Goal: Task Accomplishment & Management: Use online tool/utility

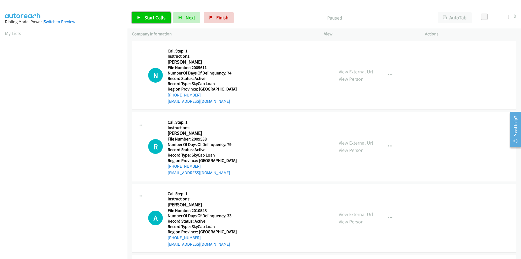
click at [153, 17] on span "Start Calls" at bounding box center [154, 17] width 21 height 6
click at [153, 17] on span "Pause" at bounding box center [150, 17] width 12 height 6
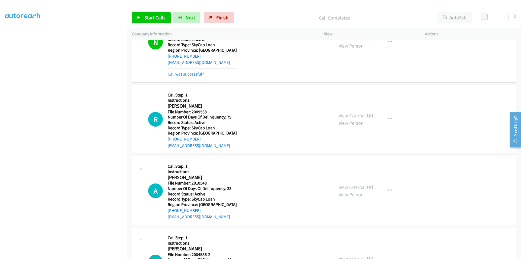
scroll to position [93, 0]
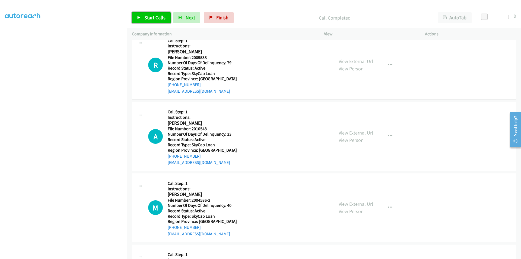
click at [152, 15] on span "Start Calls" at bounding box center [154, 17] width 21 height 6
click at [152, 15] on span "Pause" at bounding box center [150, 17] width 12 height 6
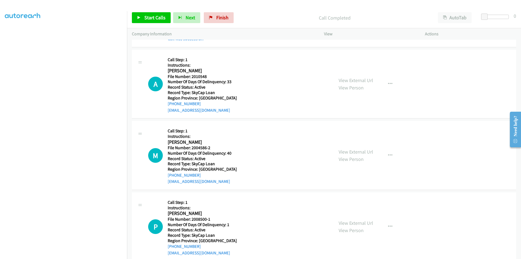
scroll to position [167, 0]
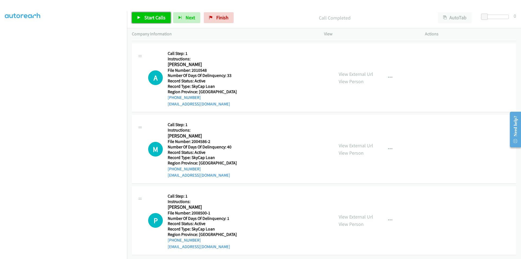
click at [154, 20] on span "Start Calls" at bounding box center [154, 17] width 21 height 6
click at [154, 20] on span "Pause" at bounding box center [150, 17] width 12 height 6
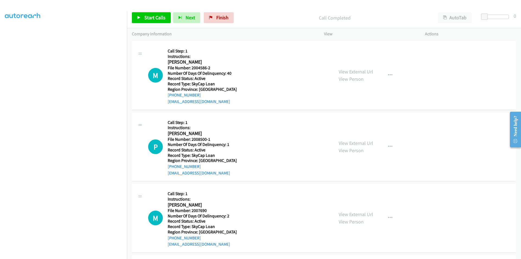
scroll to position [249, 0]
click at [146, 16] on span "Start Calls" at bounding box center [154, 17] width 21 height 6
click at [146, 16] on span "Pause" at bounding box center [150, 17] width 12 height 6
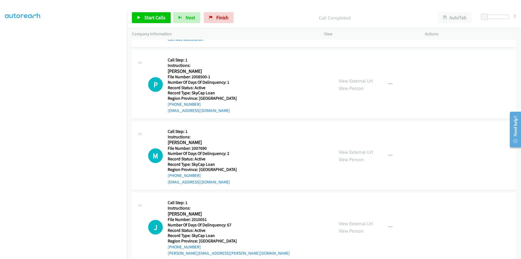
scroll to position [330, 0]
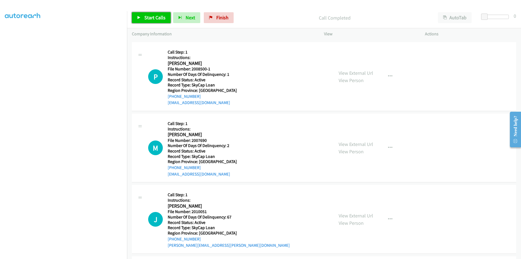
click at [147, 17] on span "Start Calls" at bounding box center [154, 17] width 21 height 6
click at [146, 18] on span "Pause" at bounding box center [150, 17] width 12 height 6
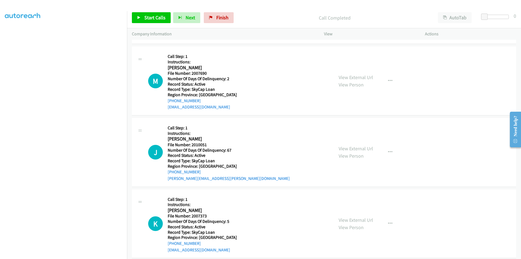
scroll to position [412, 0]
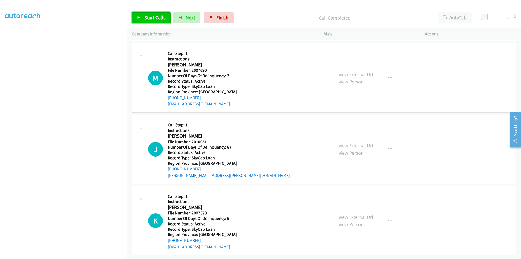
click at [154, 15] on span "Start Calls" at bounding box center [154, 17] width 21 height 6
click at [154, 15] on span "Pause" at bounding box center [150, 17] width 12 height 6
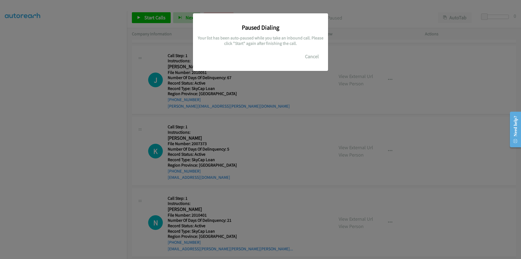
scroll to position [493, 0]
drag, startPoint x: 314, startPoint y: 58, endPoint x: 294, endPoint y: 58, distance: 20.1
click at [314, 58] on button "Cancel" at bounding box center [312, 56] width 24 height 11
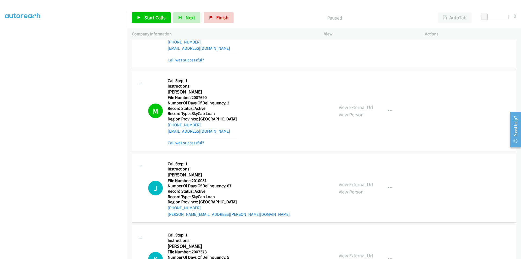
scroll to position [466, 0]
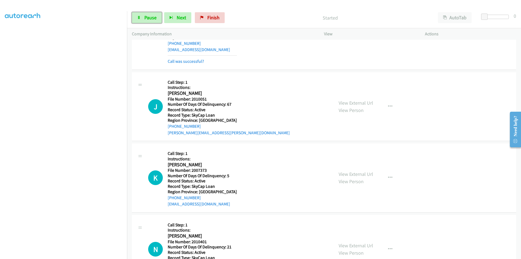
click at [151, 17] on span "Pause" at bounding box center [150, 17] width 12 height 6
click at [150, 18] on span "Start Calls" at bounding box center [154, 17] width 21 height 6
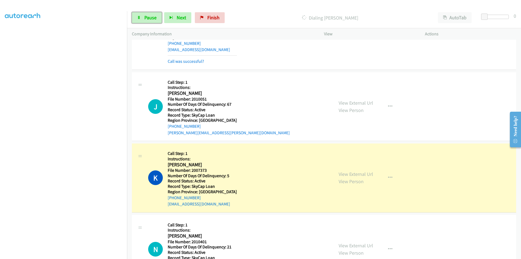
click at [150, 18] on span "Pause" at bounding box center [150, 17] width 12 height 6
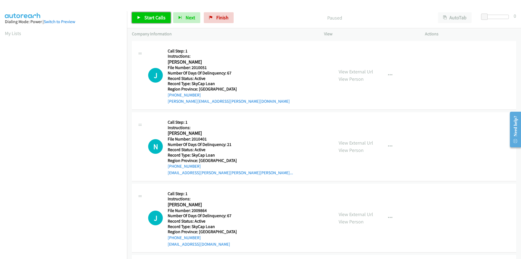
click at [153, 16] on span "Start Calls" at bounding box center [154, 17] width 21 height 6
click at [150, 16] on span "Pause" at bounding box center [150, 17] width 12 height 6
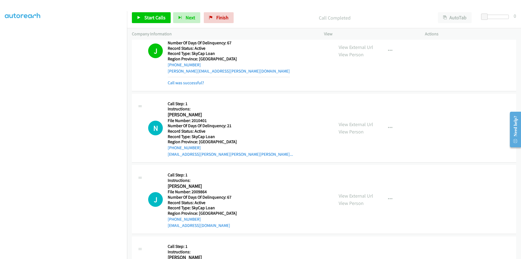
scroll to position [81, 0]
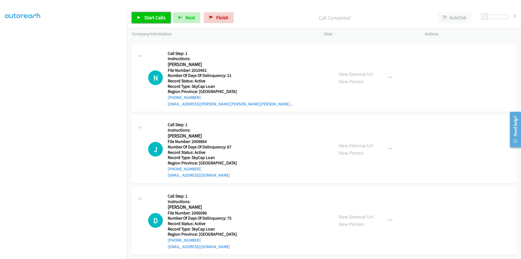
click at [146, 18] on span "Start Calls" at bounding box center [154, 17] width 21 height 6
click at [146, 18] on span "Pause" at bounding box center [150, 17] width 12 height 6
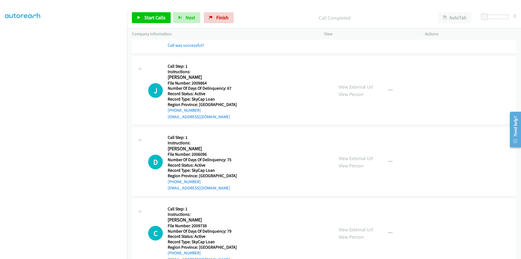
scroll to position [163, 0]
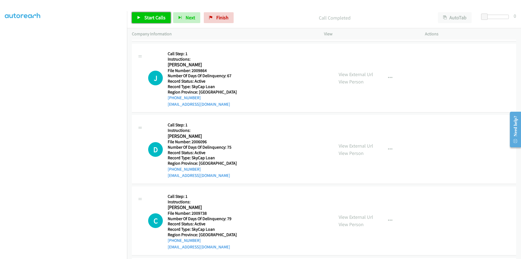
click at [149, 19] on span "Start Calls" at bounding box center [154, 17] width 21 height 6
click at [151, 18] on span "Pause" at bounding box center [150, 17] width 12 height 6
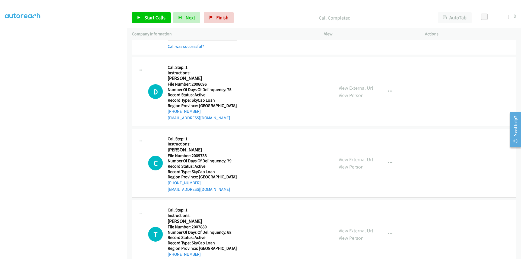
scroll to position [244, 0]
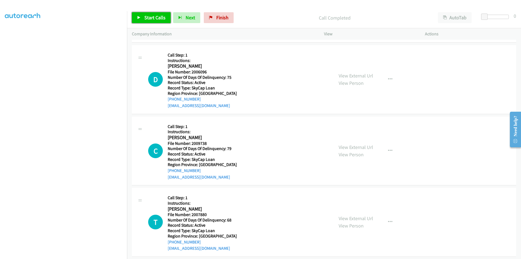
click at [152, 19] on span "Start Calls" at bounding box center [154, 17] width 21 height 6
click at [148, 19] on span "Pause" at bounding box center [150, 17] width 12 height 6
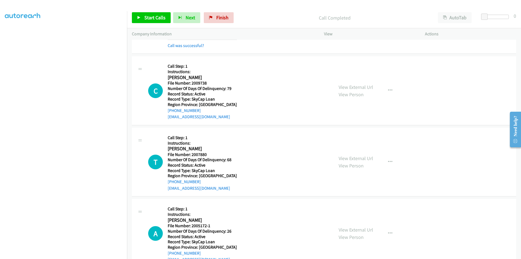
scroll to position [326, 0]
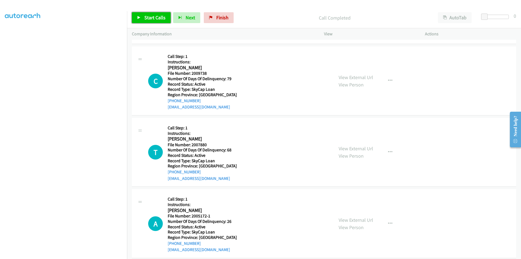
click at [156, 15] on span "Start Calls" at bounding box center [154, 17] width 21 height 6
click at [156, 15] on span "Pause" at bounding box center [150, 17] width 12 height 6
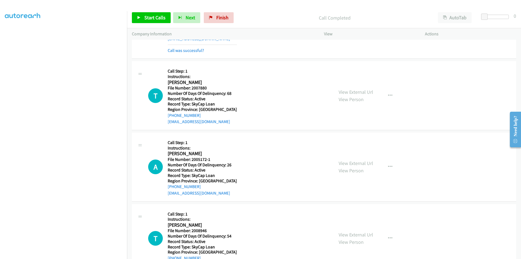
scroll to position [407, 0]
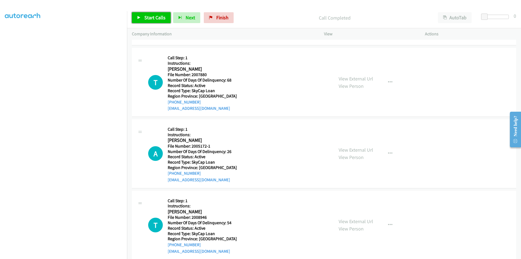
click at [152, 19] on span "Start Calls" at bounding box center [154, 17] width 21 height 6
click at [152, 17] on span "Pause" at bounding box center [150, 17] width 12 height 6
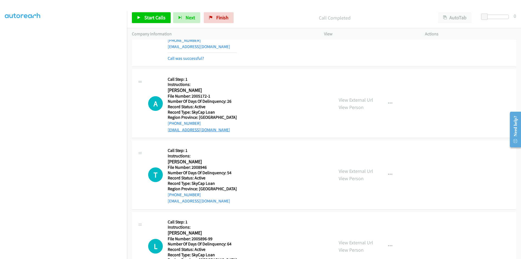
scroll to position [489, 0]
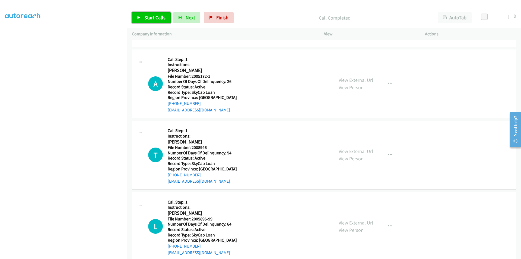
click at [156, 17] on span "Start Calls" at bounding box center [154, 17] width 21 height 6
click at [156, 17] on span "Pause" at bounding box center [150, 17] width 12 height 6
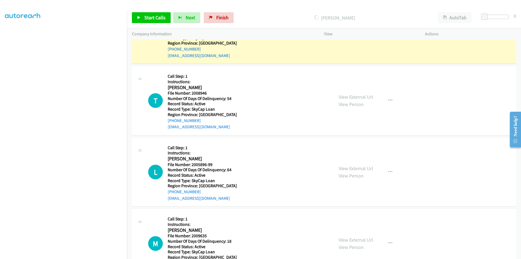
scroll to position [516, 0]
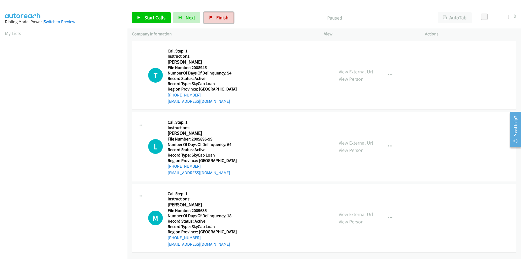
drag, startPoint x: 214, startPoint y: 17, endPoint x: 281, endPoint y: 27, distance: 67.4
click at [214, 17] on link "Finish" at bounding box center [219, 17] width 30 height 11
click at [156, 18] on span "Start Calls" at bounding box center [154, 17] width 21 height 6
click at [156, 18] on span "Pause" at bounding box center [150, 17] width 12 height 6
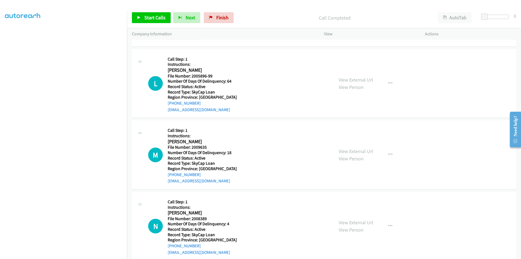
scroll to position [81, 0]
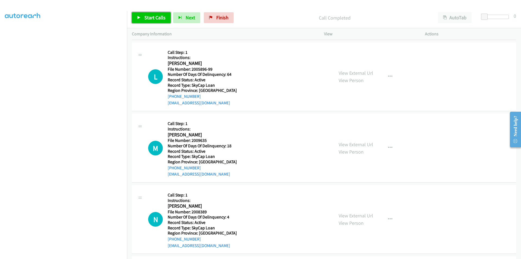
click at [154, 15] on span "Start Calls" at bounding box center [154, 17] width 21 height 6
click at [153, 15] on span "Pause" at bounding box center [150, 17] width 12 height 6
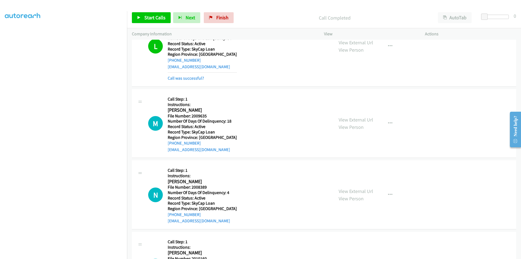
scroll to position [163, 0]
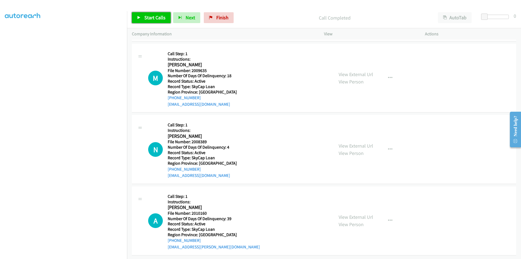
click at [154, 14] on span "Start Calls" at bounding box center [154, 17] width 21 height 6
click at [154, 14] on span "Pause" at bounding box center [150, 17] width 12 height 6
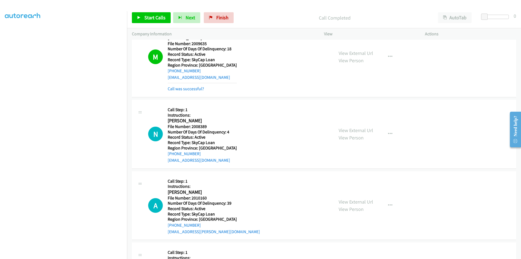
scroll to position [244, 0]
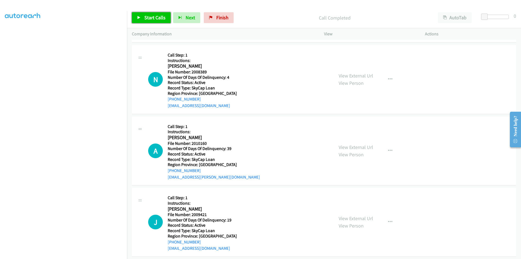
click at [148, 17] on span "Start Calls" at bounding box center [154, 17] width 21 height 6
click at [148, 17] on span "Pause" at bounding box center [150, 17] width 12 height 6
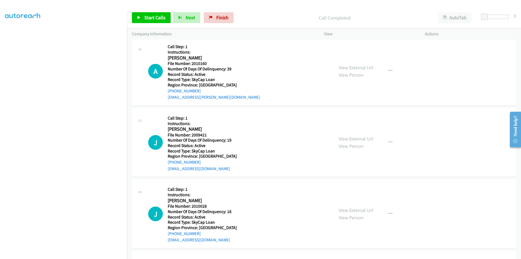
scroll to position [326, 0]
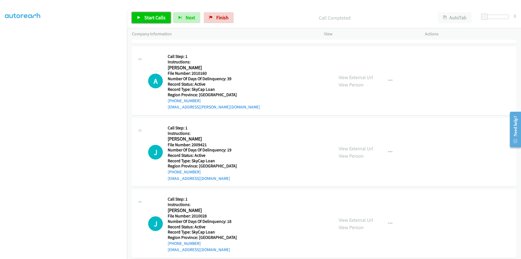
click at [150, 18] on span "Start Calls" at bounding box center [154, 17] width 21 height 6
click at [150, 18] on span "Pause" at bounding box center [150, 17] width 12 height 6
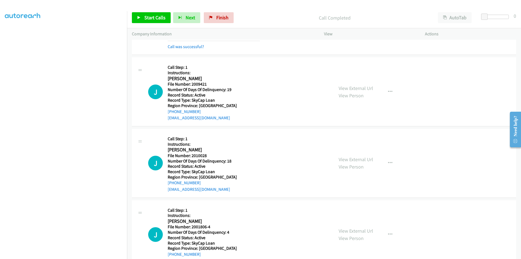
scroll to position [407, 0]
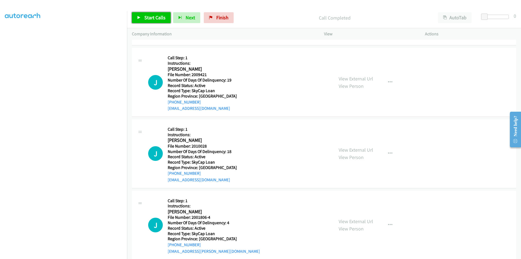
click at [149, 17] on span "Start Calls" at bounding box center [154, 17] width 21 height 6
click at [149, 17] on span "Pause" at bounding box center [150, 17] width 12 height 6
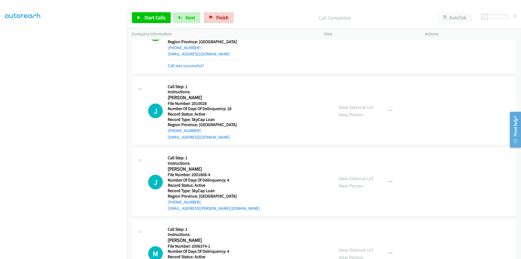
scroll to position [489, 0]
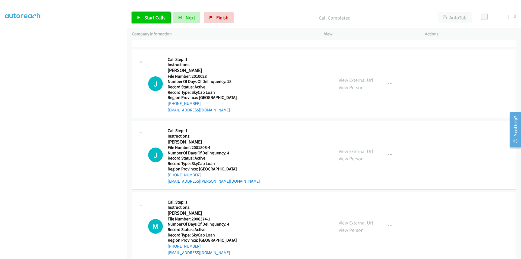
click at [159, 17] on span "Start Calls" at bounding box center [154, 17] width 21 height 6
click at [155, 18] on span "Pause" at bounding box center [150, 17] width 12 height 6
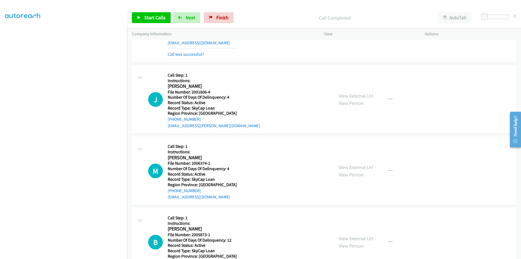
scroll to position [570, 0]
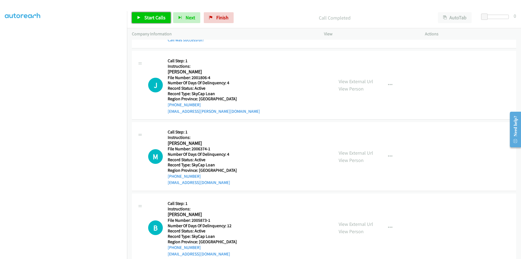
click at [148, 16] on span "Start Calls" at bounding box center [154, 17] width 21 height 6
click at [148, 16] on span "Pause" at bounding box center [150, 17] width 12 height 6
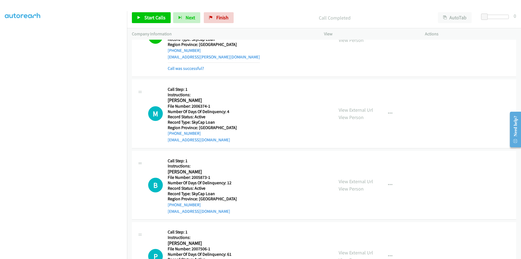
scroll to position [652, 0]
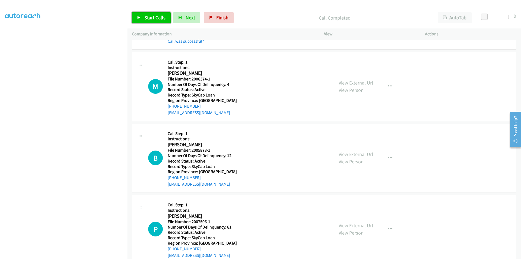
click at [157, 18] on span "Start Calls" at bounding box center [154, 17] width 21 height 6
click at [153, 18] on span "Pause" at bounding box center [150, 17] width 12 height 6
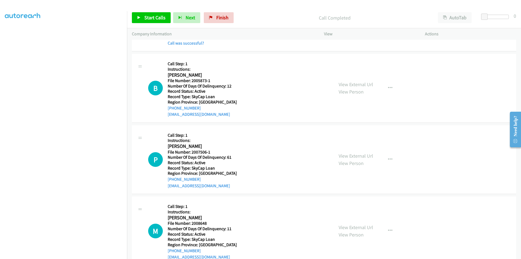
scroll to position [733, 0]
click at [147, 16] on span "Start Calls" at bounding box center [154, 17] width 21 height 6
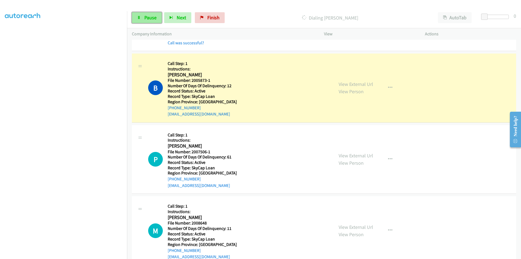
click at [148, 15] on span "Pause" at bounding box center [150, 17] width 12 height 6
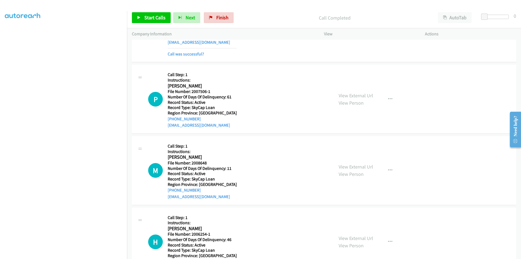
scroll to position [815, 0]
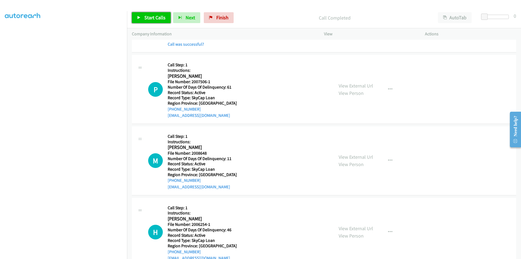
click at [149, 19] on span "Start Calls" at bounding box center [154, 17] width 21 height 6
click at [149, 19] on span "Pause" at bounding box center [150, 17] width 12 height 6
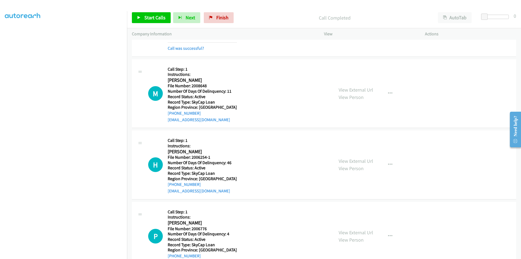
scroll to position [896, 0]
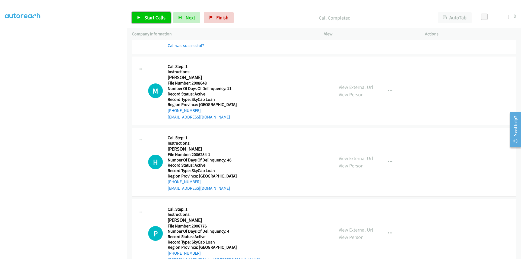
click at [155, 16] on span "Start Calls" at bounding box center [154, 17] width 21 height 6
click at [151, 16] on span "Pause" at bounding box center [150, 17] width 12 height 6
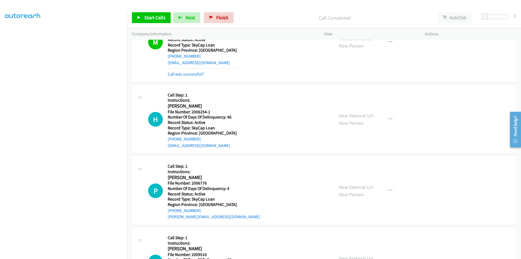
scroll to position [978, 0]
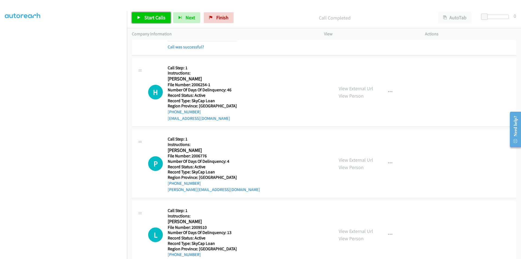
click at [150, 20] on span "Start Calls" at bounding box center [154, 17] width 21 height 6
click at [153, 17] on span "Pause" at bounding box center [150, 17] width 12 height 6
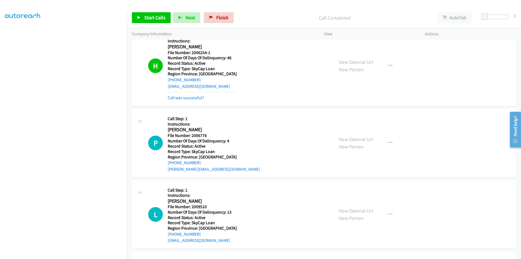
scroll to position [1059, 0]
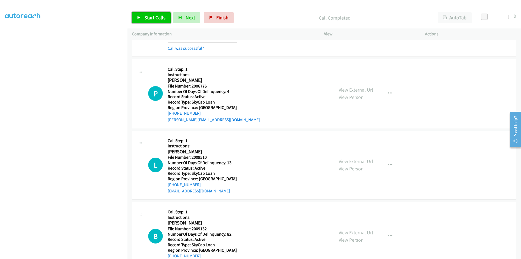
click at [154, 17] on span "Start Calls" at bounding box center [154, 17] width 21 height 6
click at [154, 17] on span "Pause" at bounding box center [150, 17] width 12 height 6
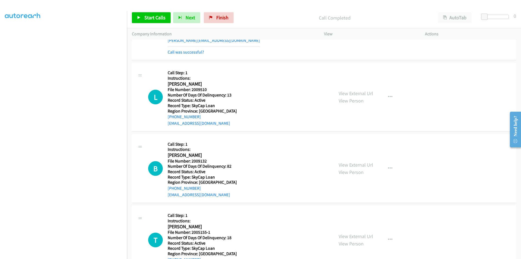
scroll to position [1141, 0]
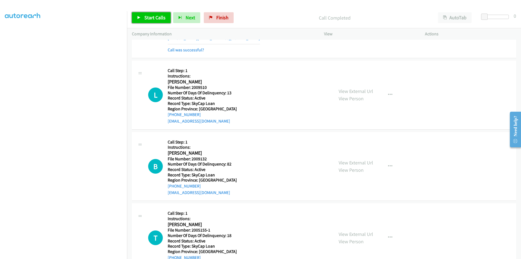
click at [161, 20] on span "Start Calls" at bounding box center [154, 17] width 21 height 6
click at [150, 19] on span "Pause" at bounding box center [150, 17] width 12 height 6
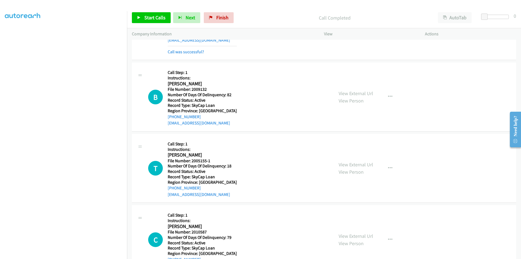
scroll to position [1222, 0]
click at [151, 15] on span "Start Calls" at bounding box center [154, 17] width 21 height 6
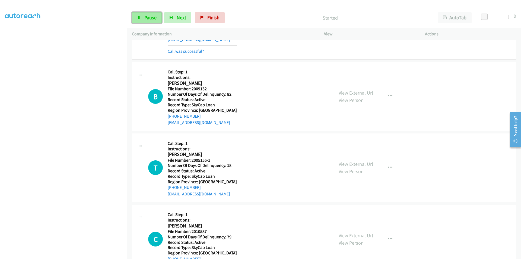
click at [151, 16] on span "Pause" at bounding box center [150, 17] width 12 height 6
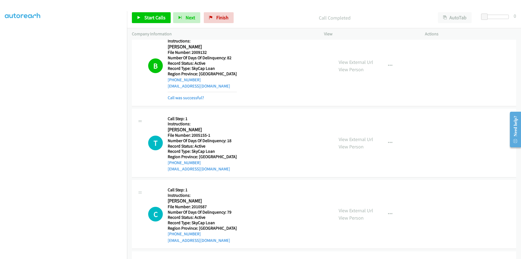
scroll to position [1303, 0]
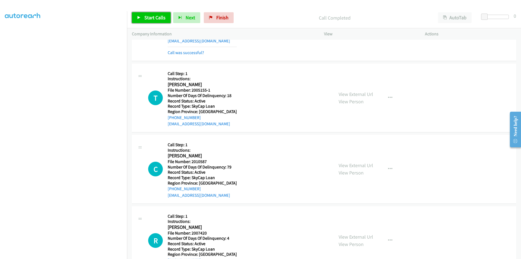
click at [152, 18] on span "Start Calls" at bounding box center [154, 17] width 21 height 6
click at [152, 18] on span "Pause" at bounding box center [150, 17] width 12 height 6
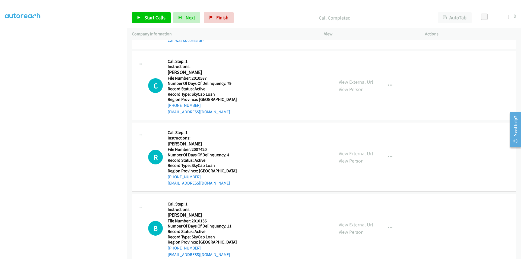
scroll to position [1410, 0]
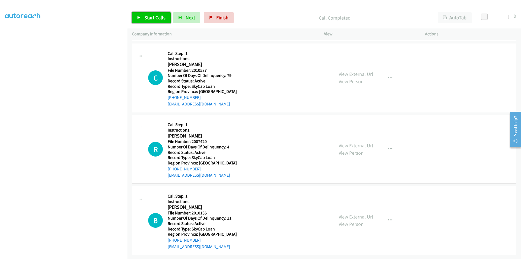
click at [156, 14] on span "Start Calls" at bounding box center [154, 17] width 21 height 6
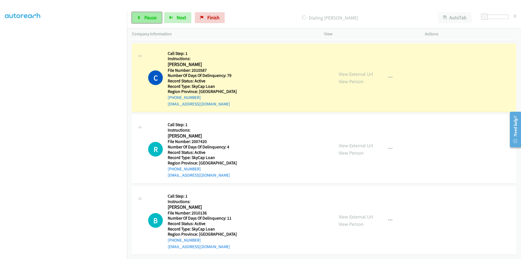
click at [155, 19] on span "Pause" at bounding box center [150, 17] width 12 height 6
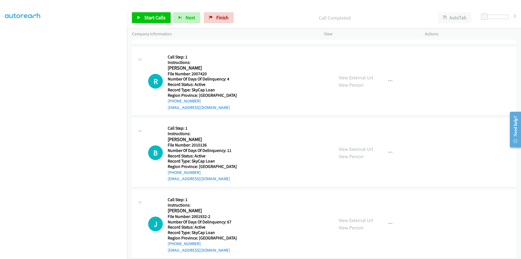
scroll to position [1492, 0]
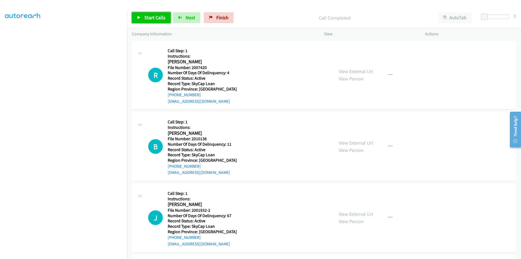
click at [155, 17] on span "Start Calls" at bounding box center [154, 17] width 21 height 6
click at [155, 17] on span "Pause" at bounding box center [150, 17] width 12 height 6
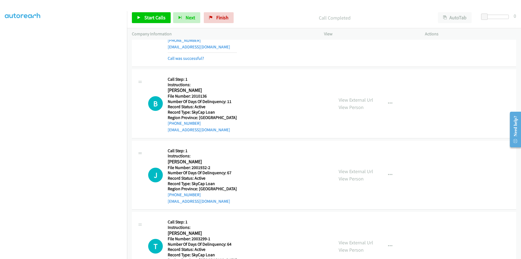
scroll to position [1573, 0]
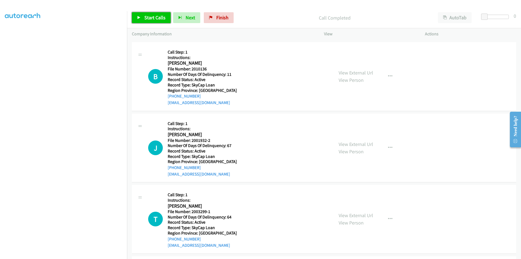
click at [145, 19] on span "Start Calls" at bounding box center [154, 17] width 21 height 6
click at [145, 19] on span "Pause" at bounding box center [150, 17] width 12 height 6
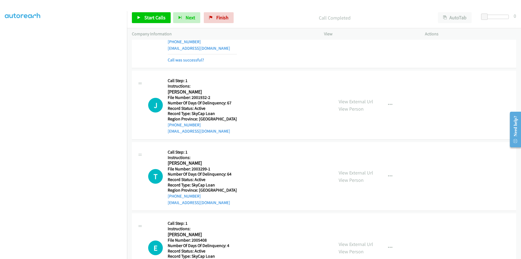
scroll to position [1655, 0]
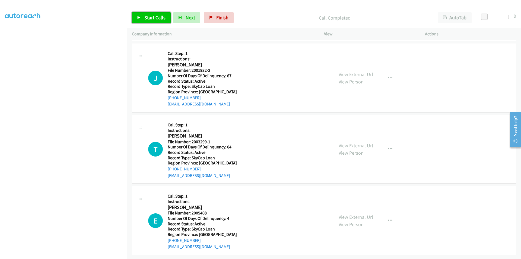
click at [155, 17] on span "Start Calls" at bounding box center [154, 17] width 21 height 6
click at [152, 17] on span "Pause" at bounding box center [150, 17] width 12 height 6
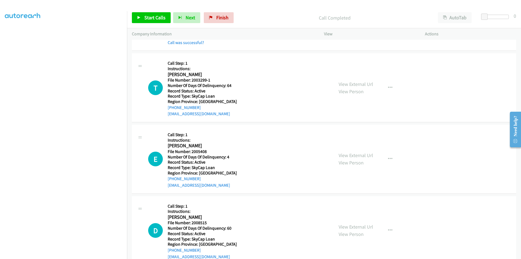
scroll to position [1736, 0]
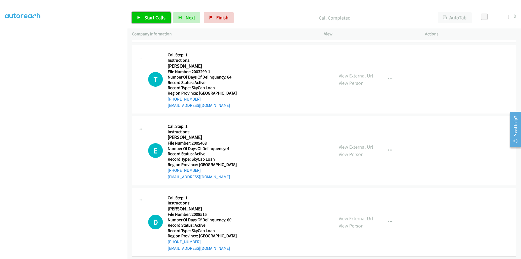
click at [149, 15] on span "Start Calls" at bounding box center [154, 17] width 21 height 6
click at [149, 15] on span "Pause" at bounding box center [150, 17] width 12 height 6
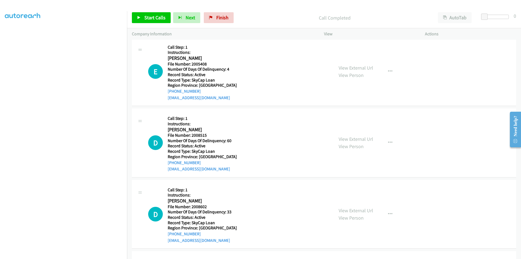
scroll to position [1818, 0]
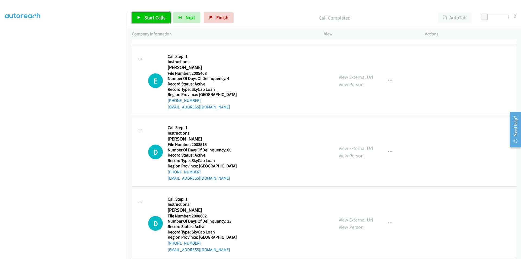
click at [157, 16] on span "Start Calls" at bounding box center [154, 17] width 21 height 6
click at [157, 16] on link "Pause" at bounding box center [147, 17] width 30 height 11
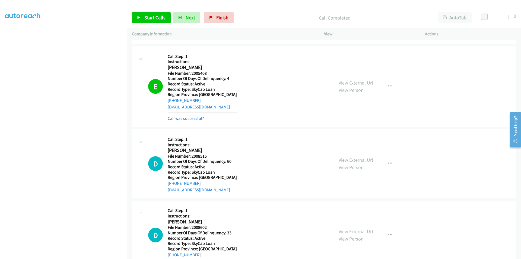
scroll to position [1899, 0]
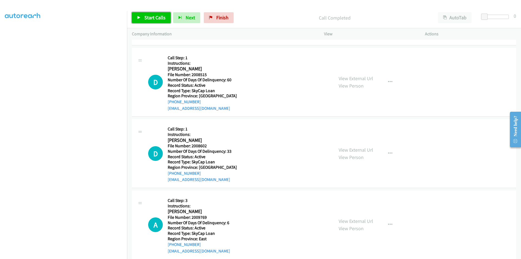
click at [152, 16] on span "Start Calls" at bounding box center [154, 17] width 21 height 6
click at [152, 16] on span "Pause" at bounding box center [150, 17] width 12 height 6
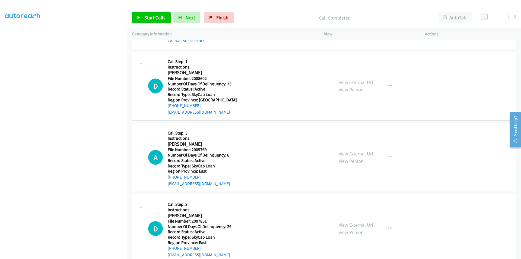
scroll to position [1981, 0]
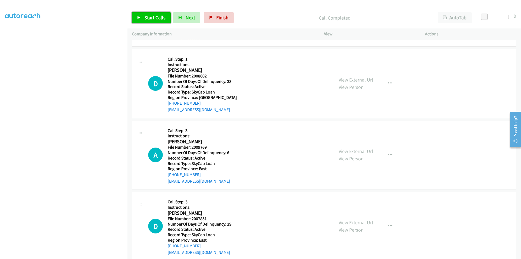
click at [154, 18] on span "Start Calls" at bounding box center [154, 17] width 21 height 6
click at [154, 18] on span "Pause" at bounding box center [150, 17] width 12 height 6
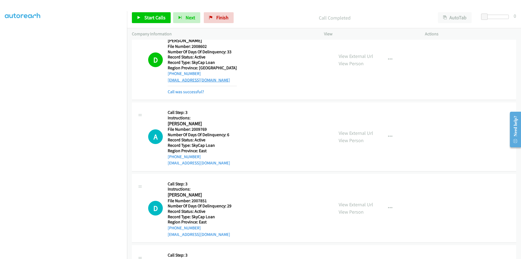
scroll to position [2062, 0]
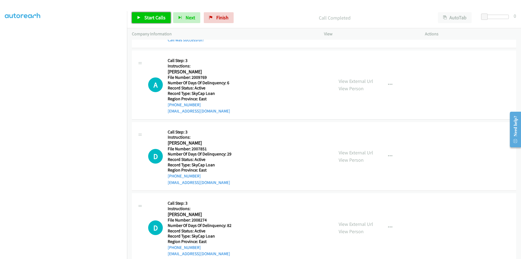
click at [155, 15] on span "Start Calls" at bounding box center [154, 17] width 21 height 6
click at [155, 15] on span "Pause" at bounding box center [150, 17] width 12 height 6
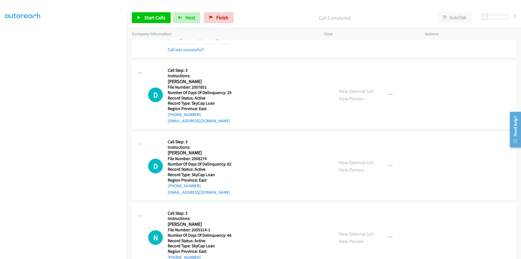
scroll to position [2144, 0]
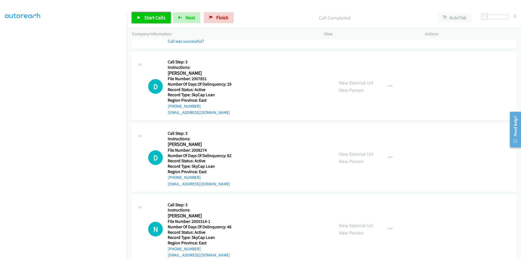
click at [156, 18] on span "Start Calls" at bounding box center [154, 17] width 21 height 6
click at [151, 16] on span "Pause" at bounding box center [150, 17] width 12 height 6
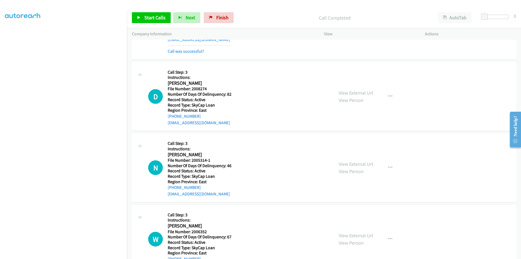
scroll to position [2225, 0]
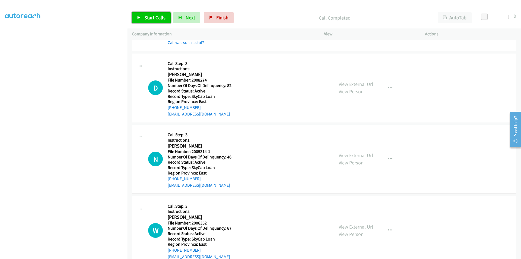
click at [152, 17] on span "Start Calls" at bounding box center [154, 17] width 21 height 6
click at [152, 17] on span "Pause" at bounding box center [150, 17] width 12 height 6
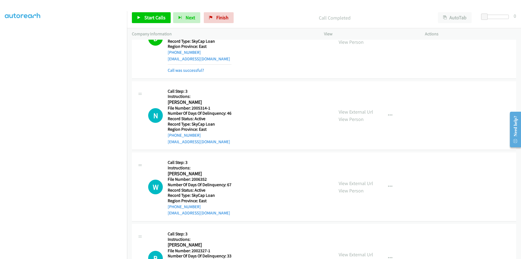
scroll to position [2307, 0]
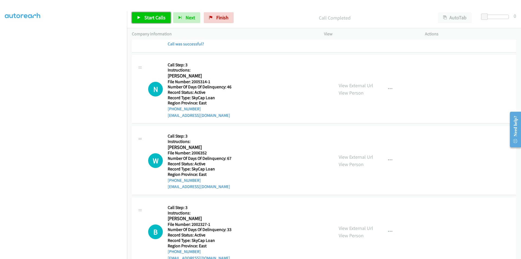
click at [149, 16] on span "Start Calls" at bounding box center [154, 17] width 21 height 6
click at [152, 16] on span "Pause" at bounding box center [150, 17] width 12 height 6
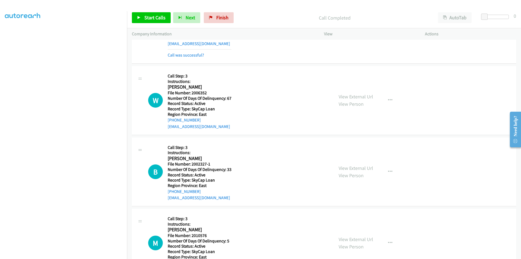
scroll to position [2388, 0]
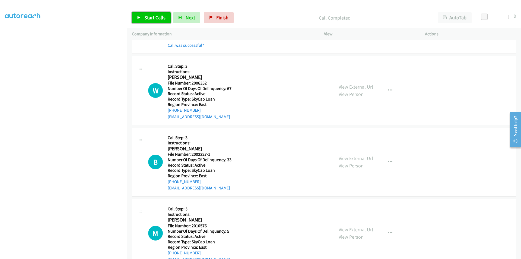
click at [155, 17] on span "Start Calls" at bounding box center [154, 17] width 21 height 6
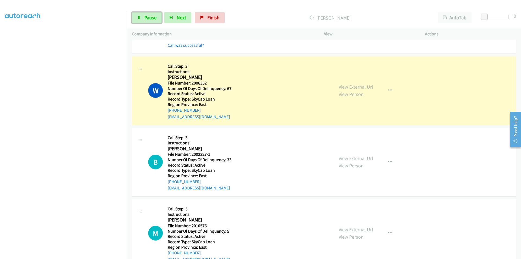
click at [155, 17] on span "Pause" at bounding box center [150, 17] width 12 height 6
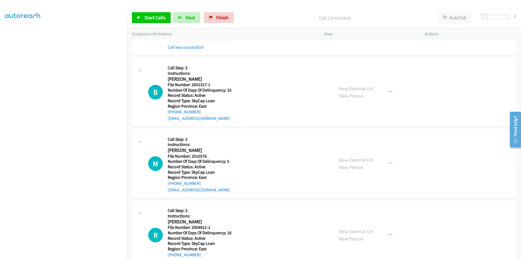
scroll to position [2469, 0]
click at [146, 16] on span "Start Calls" at bounding box center [154, 17] width 21 height 6
click at [146, 17] on span "Pause" at bounding box center [150, 17] width 12 height 6
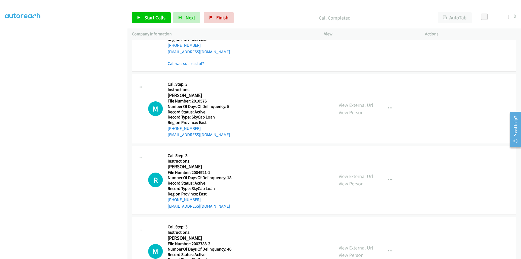
scroll to position [2551, 0]
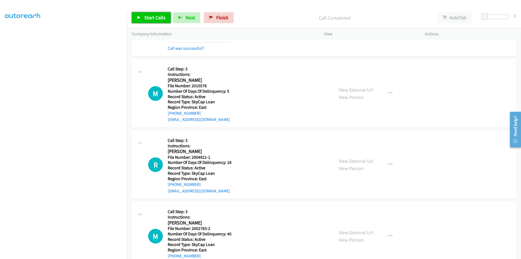
click at [148, 19] on span "Start Calls" at bounding box center [154, 17] width 21 height 6
click at [148, 20] on span "Pause" at bounding box center [150, 17] width 12 height 6
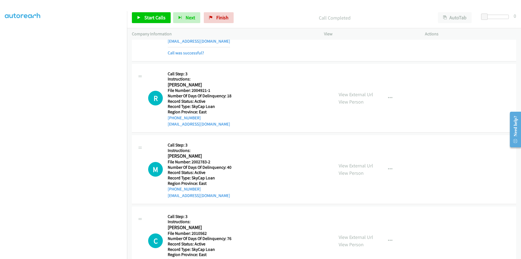
scroll to position [2632, 0]
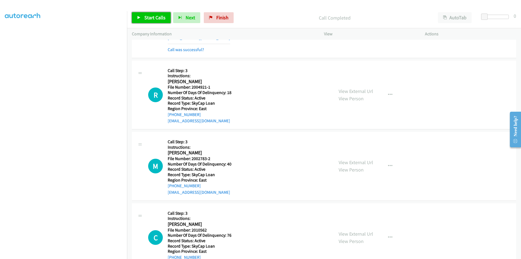
click at [149, 14] on link "Start Calls" at bounding box center [151, 17] width 39 height 11
click at [150, 15] on span "Pause" at bounding box center [150, 17] width 12 height 6
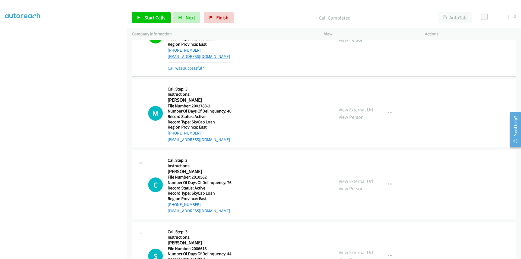
scroll to position [2714, 0]
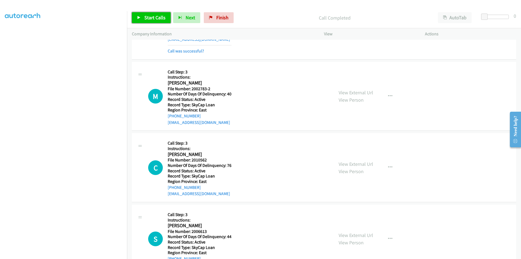
click at [144, 14] on span "Start Calls" at bounding box center [154, 17] width 21 height 6
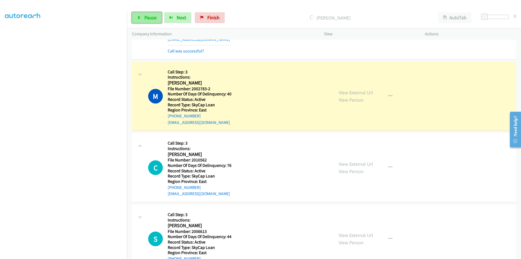
click at [142, 17] on link "Pause" at bounding box center [147, 17] width 30 height 11
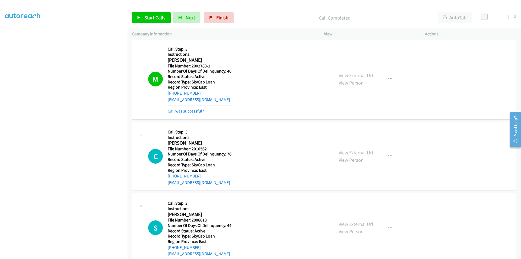
scroll to position [2795, 0]
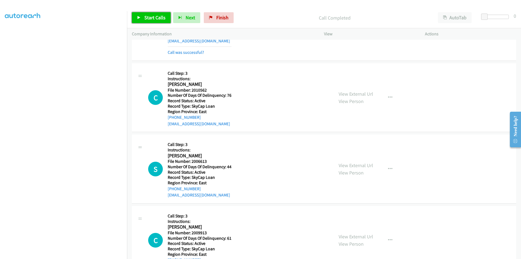
click at [153, 17] on span "Start Calls" at bounding box center [154, 17] width 21 height 6
click at [153, 17] on span "Pause" at bounding box center [150, 17] width 12 height 6
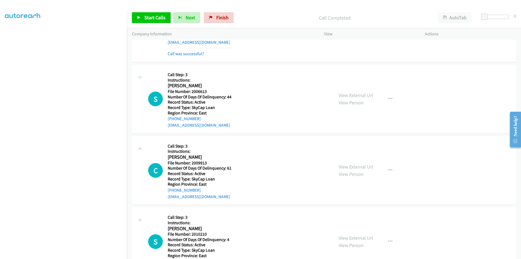
scroll to position [2902, 0]
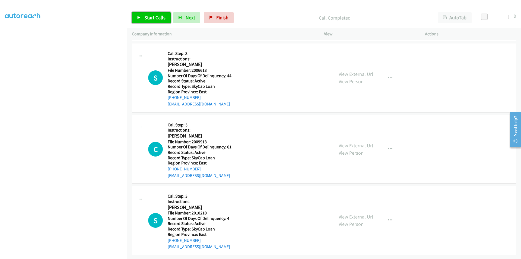
click at [157, 16] on span "Start Calls" at bounding box center [154, 17] width 21 height 6
click at [153, 18] on span "Pause" at bounding box center [150, 17] width 12 height 6
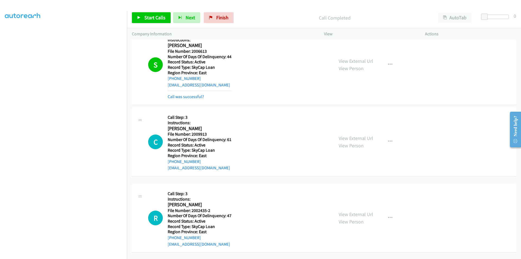
scroll to position [2984, 0]
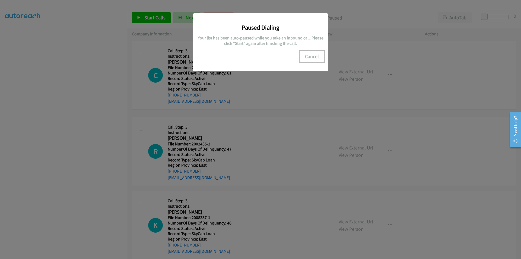
click at [316, 51] on button "Cancel" at bounding box center [312, 56] width 24 height 11
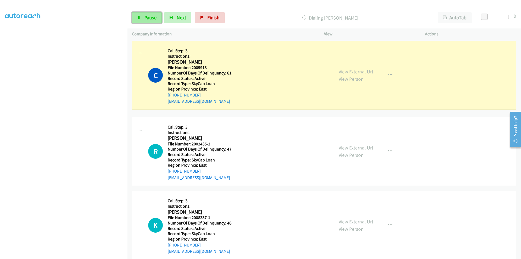
click at [155, 13] on link "Pause" at bounding box center [147, 17] width 30 height 11
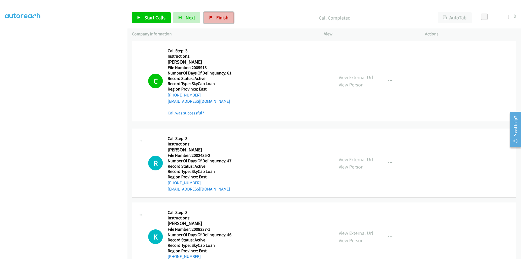
click at [216, 18] on span "Finish" at bounding box center [222, 17] width 12 height 6
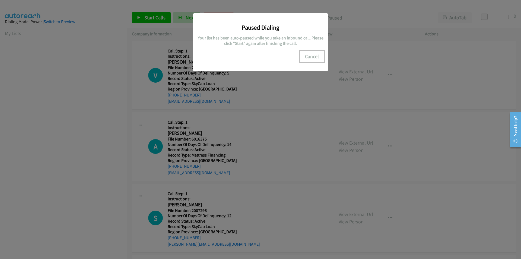
click at [308, 57] on button "Cancel" at bounding box center [312, 56] width 24 height 11
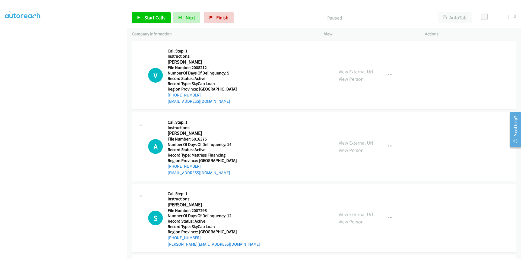
scroll to position [46, 0]
click at [155, 18] on span "Pause" at bounding box center [150, 17] width 12 height 6
click at [149, 16] on span "Start Calls" at bounding box center [154, 17] width 21 height 6
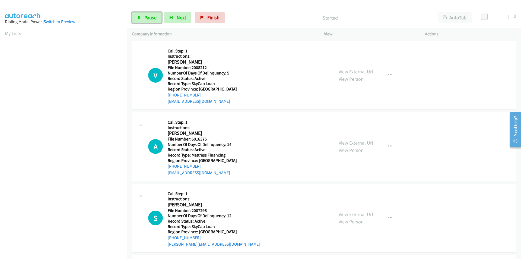
click at [149, 16] on span "Pause" at bounding box center [150, 17] width 12 height 6
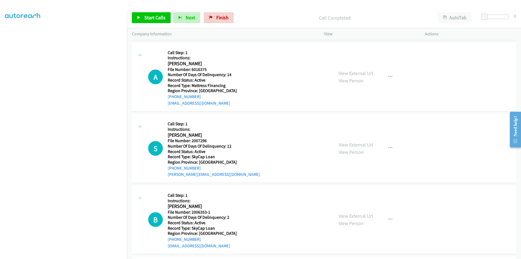
scroll to position [81, 0]
click at [149, 16] on span "Start Calls" at bounding box center [154, 17] width 21 height 6
click at [149, 16] on span "Pause" at bounding box center [150, 17] width 12 height 6
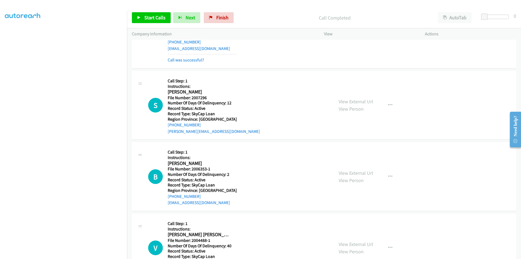
scroll to position [163, 0]
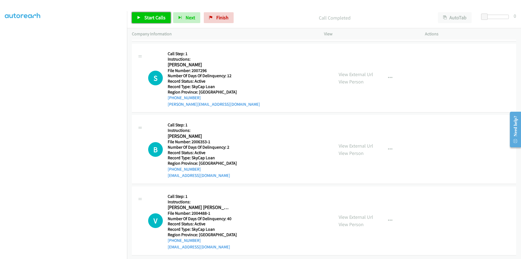
click at [154, 17] on span "Start Calls" at bounding box center [154, 17] width 21 height 6
click at [154, 17] on span "Pause" at bounding box center [150, 17] width 12 height 6
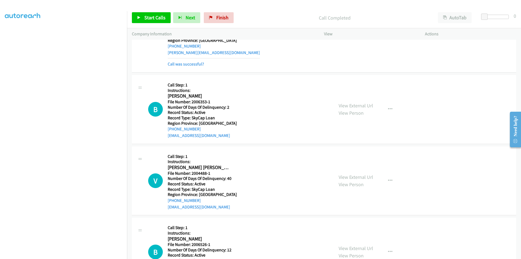
scroll to position [244, 0]
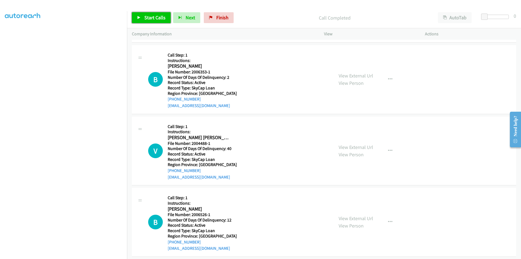
click at [150, 17] on span "Start Calls" at bounding box center [154, 17] width 21 height 6
click at [150, 17] on span "Pause" at bounding box center [150, 17] width 12 height 6
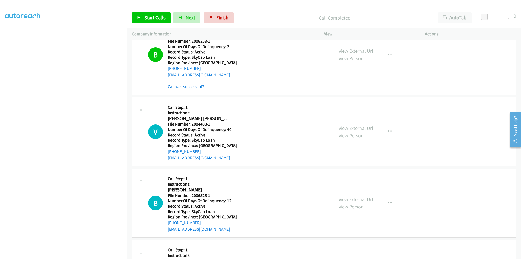
scroll to position [326, 0]
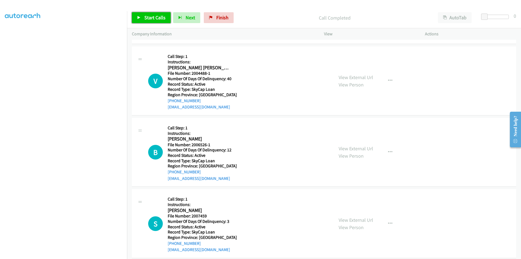
click at [148, 14] on link "Start Calls" at bounding box center [151, 17] width 39 height 11
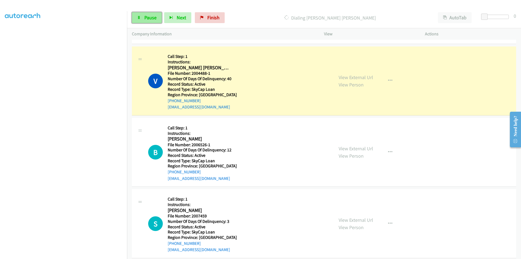
click at [149, 16] on span "Pause" at bounding box center [150, 17] width 12 height 6
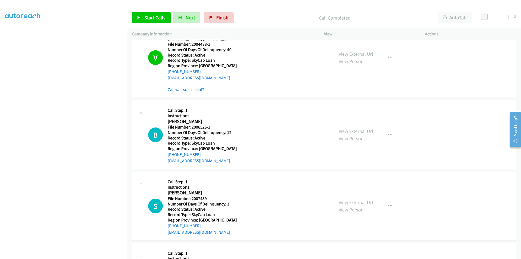
scroll to position [407, 0]
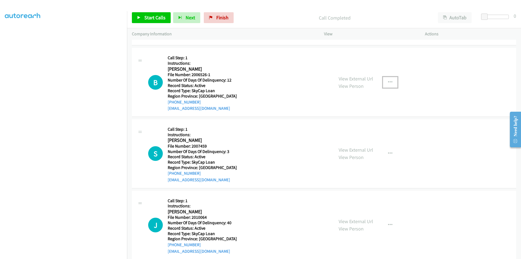
click at [389, 79] on button "button" at bounding box center [390, 82] width 15 height 11
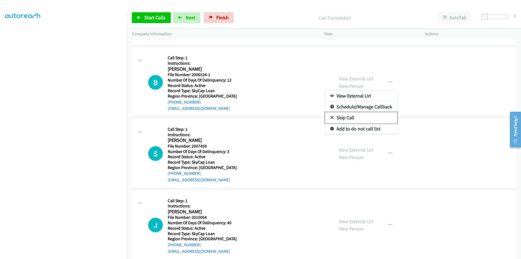
click at [362, 115] on link "Skip Call" at bounding box center [361, 117] width 72 height 11
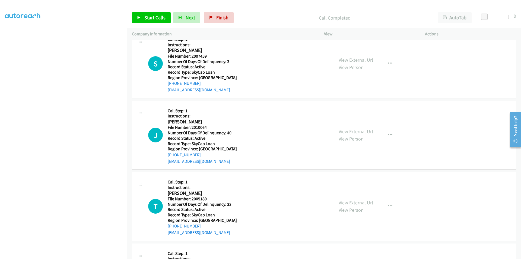
scroll to position [497, 0]
click at [388, 59] on button "button" at bounding box center [390, 63] width 15 height 11
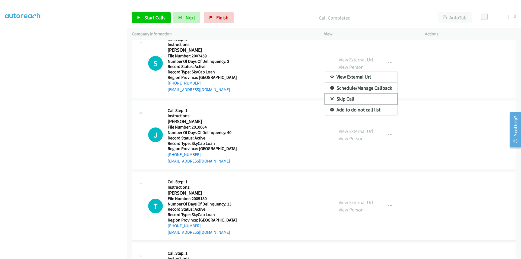
click at [343, 96] on link "Skip Call" at bounding box center [361, 98] width 72 height 11
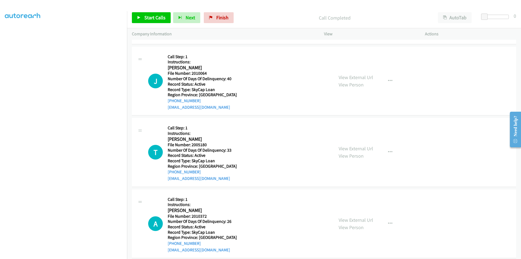
scroll to position [552, 0]
click at [150, 20] on span "Start Calls" at bounding box center [154, 17] width 21 height 6
click at [150, 19] on span "Pause" at bounding box center [150, 17] width 12 height 6
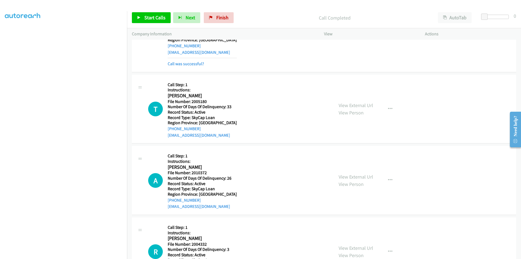
scroll to position [633, 0]
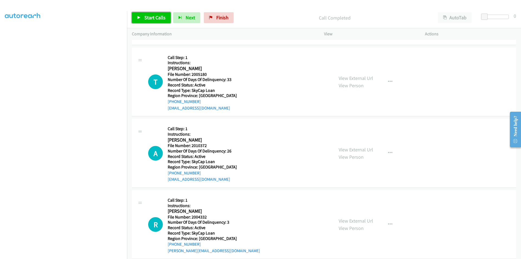
click at [160, 17] on span "Start Calls" at bounding box center [154, 17] width 21 height 6
click at [156, 17] on span "Pause" at bounding box center [150, 17] width 12 height 6
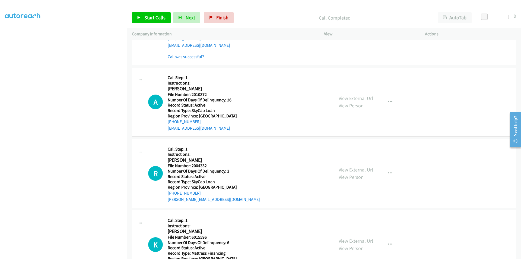
scroll to position [715, 0]
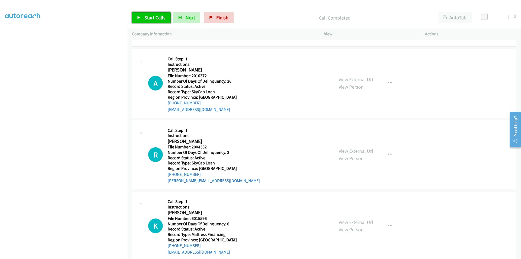
click at [154, 17] on span "Start Calls" at bounding box center [154, 17] width 21 height 6
click at [154, 17] on span "Pause" at bounding box center [150, 17] width 12 height 6
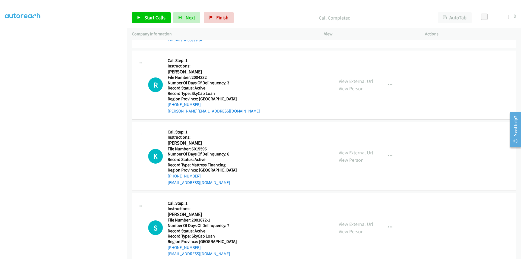
scroll to position [796, 0]
click at [146, 14] on span "Start Calls" at bounding box center [154, 17] width 21 height 6
click at [149, 14] on span "Pause" at bounding box center [150, 17] width 12 height 6
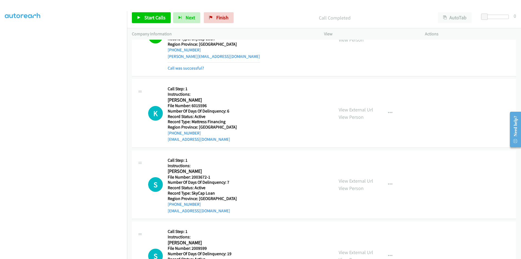
scroll to position [878, 0]
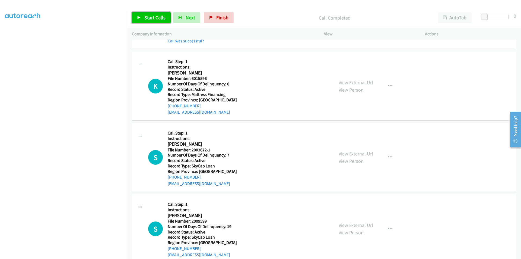
click at [153, 20] on span "Start Calls" at bounding box center [154, 17] width 21 height 6
click at [153, 20] on span "Pause" at bounding box center [150, 17] width 12 height 6
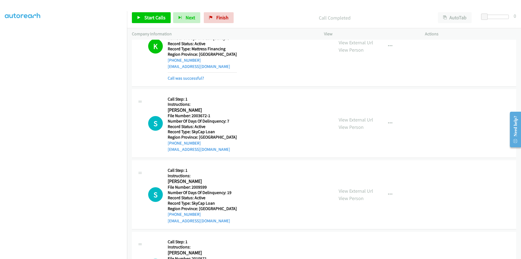
scroll to position [978, 0]
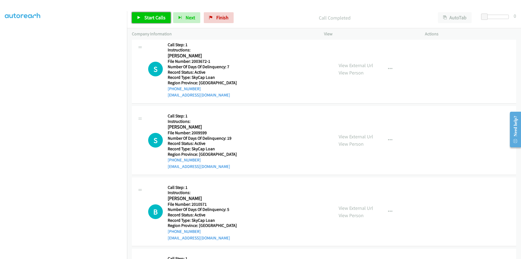
click at [150, 17] on span "Start Calls" at bounding box center [154, 17] width 21 height 6
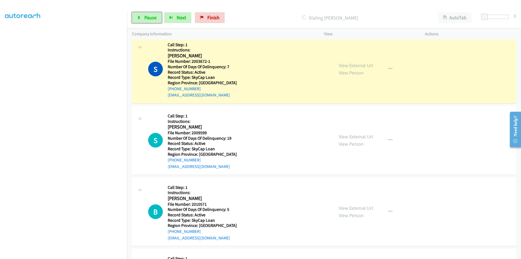
click at [150, 17] on span "Pause" at bounding box center [150, 17] width 12 height 6
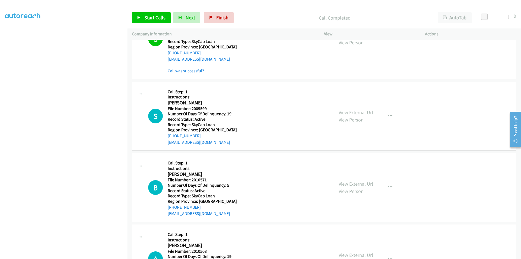
scroll to position [1059, 0]
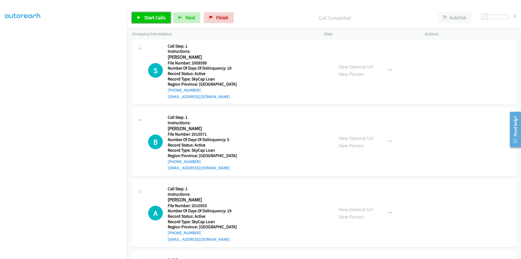
click at [148, 18] on span "Start Calls" at bounding box center [154, 17] width 21 height 6
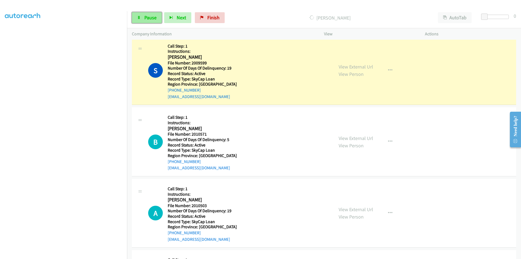
click at [151, 17] on span "Pause" at bounding box center [150, 17] width 12 height 6
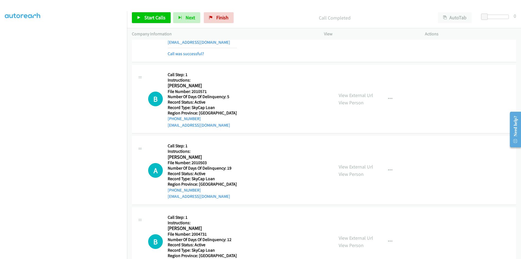
scroll to position [1139, 0]
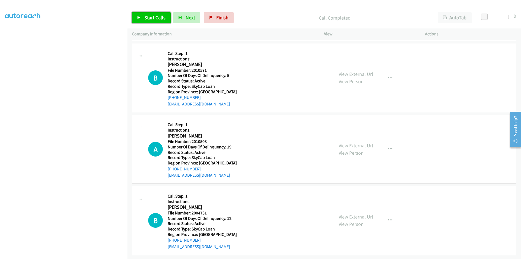
click at [150, 17] on span "Start Calls" at bounding box center [154, 17] width 21 height 6
click at [150, 17] on span "Pause" at bounding box center [150, 17] width 12 height 6
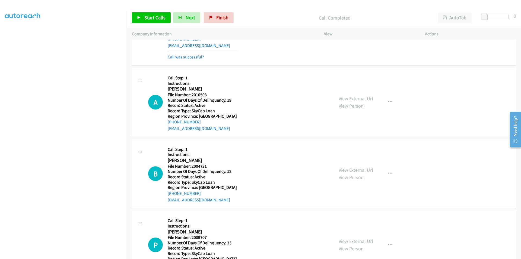
scroll to position [1220, 0]
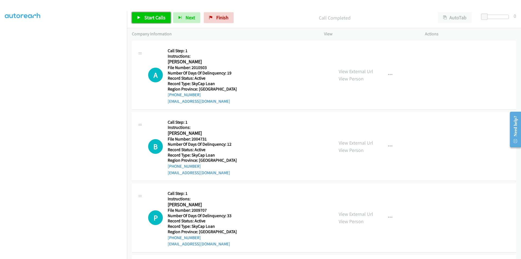
click at [158, 15] on span "Start Calls" at bounding box center [154, 17] width 21 height 6
click at [151, 17] on span "Pause" at bounding box center [150, 17] width 12 height 6
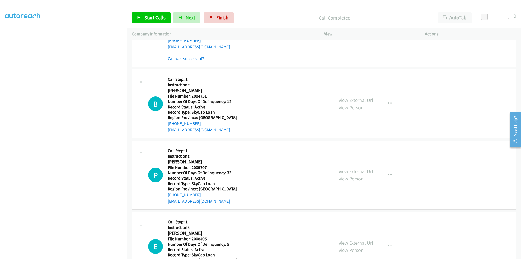
scroll to position [1302, 0]
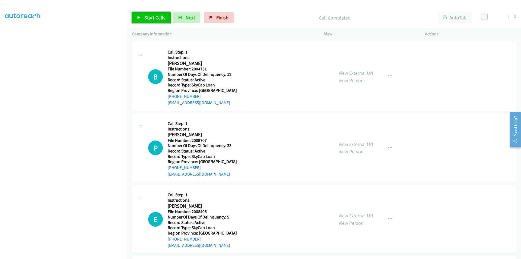
click at [154, 16] on span "Start Calls" at bounding box center [154, 17] width 21 height 6
click at [154, 16] on span "Pause" at bounding box center [150, 17] width 12 height 6
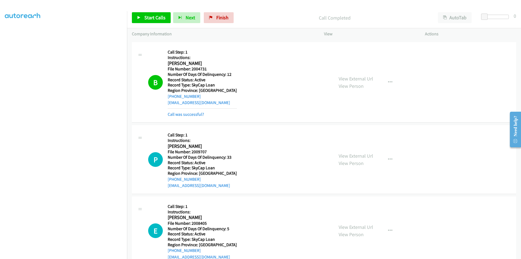
scroll to position [1383, 0]
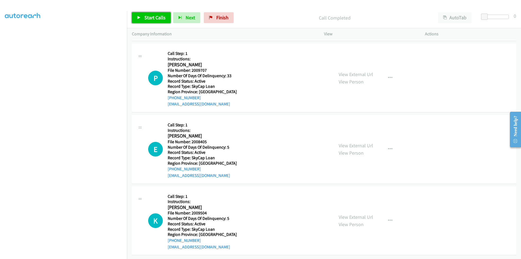
click at [154, 17] on span "Start Calls" at bounding box center [154, 17] width 21 height 6
click at [154, 17] on span "Pause" at bounding box center [150, 17] width 12 height 6
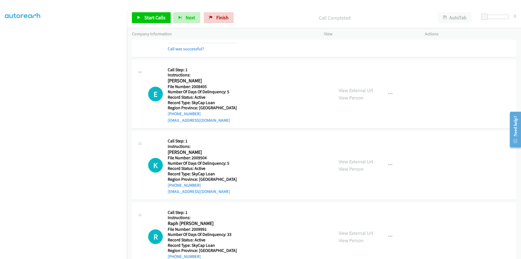
scroll to position [1464, 0]
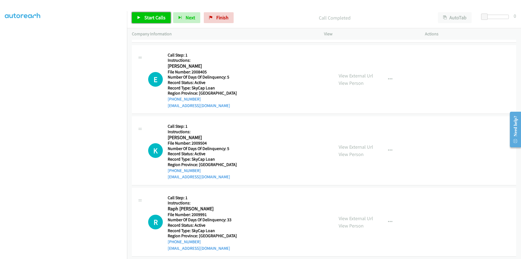
click at [151, 17] on span "Start Calls" at bounding box center [154, 17] width 21 height 6
click at [151, 17] on span "Pause" at bounding box center [150, 17] width 12 height 6
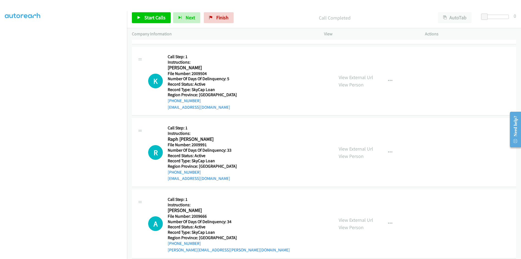
scroll to position [1546, 0]
click at [149, 15] on span "Start Calls" at bounding box center [154, 17] width 21 height 6
click at [152, 18] on span "Pause" at bounding box center [150, 17] width 12 height 6
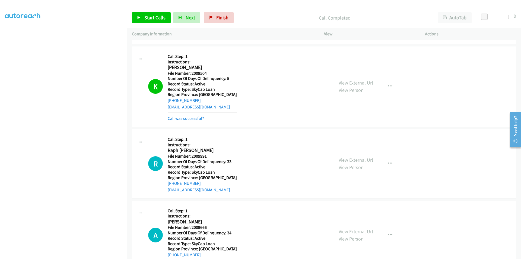
scroll to position [1627, 0]
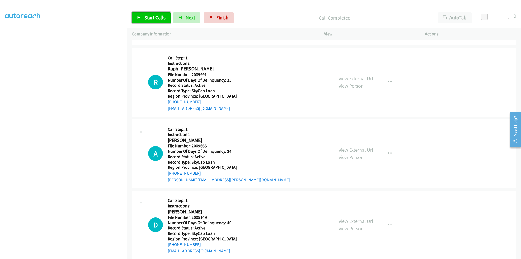
click at [151, 21] on link "Start Calls" at bounding box center [151, 17] width 39 height 11
click at [154, 16] on span "Pause" at bounding box center [150, 17] width 12 height 6
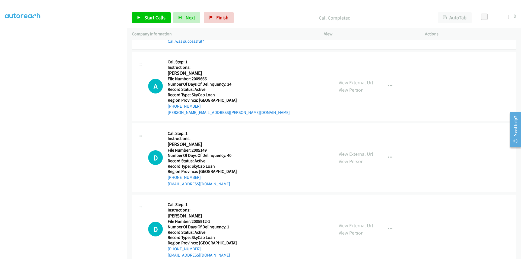
scroll to position [1709, 0]
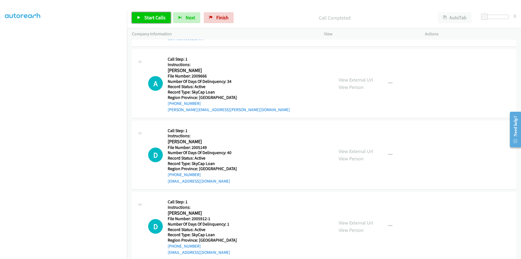
click at [159, 17] on span "Start Calls" at bounding box center [154, 17] width 21 height 6
click at [152, 21] on link "Pause" at bounding box center [147, 17] width 30 height 11
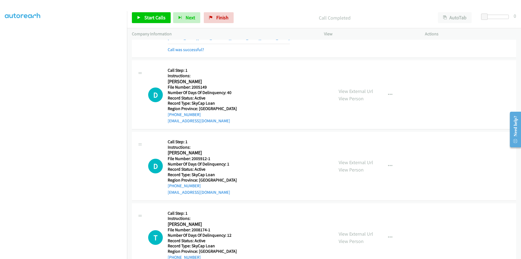
scroll to position [1790, 0]
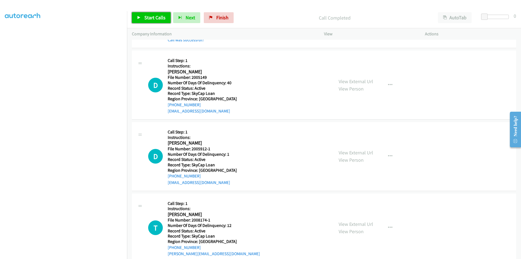
click at [148, 18] on span "Start Calls" at bounding box center [154, 17] width 21 height 6
click at [147, 18] on span "Pause" at bounding box center [150, 17] width 12 height 6
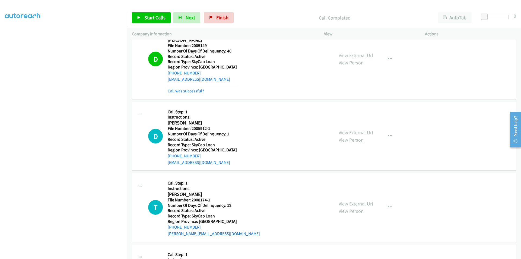
scroll to position [1872, 0]
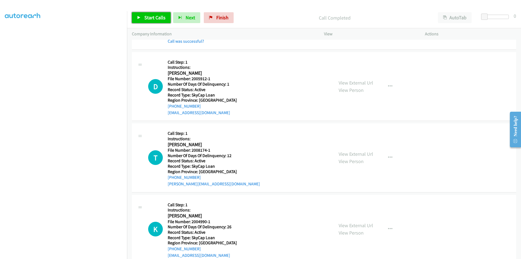
click at [149, 15] on span "Start Calls" at bounding box center [154, 17] width 21 height 6
click at [149, 15] on span "Pause" at bounding box center [150, 17] width 12 height 6
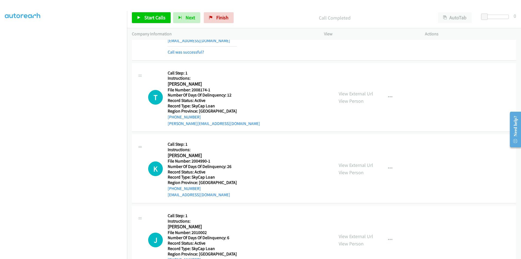
scroll to position [1953, 0]
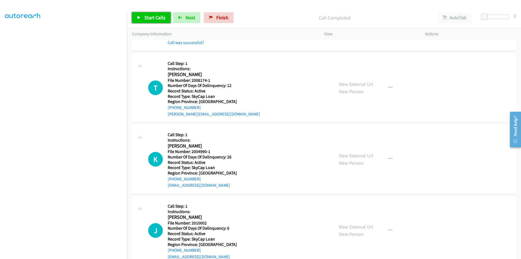
click at [145, 17] on span "Start Calls" at bounding box center [154, 17] width 21 height 6
click at [143, 18] on link "Pause" at bounding box center [147, 17] width 30 height 11
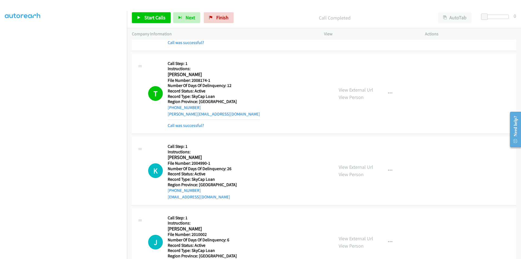
scroll to position [2035, 0]
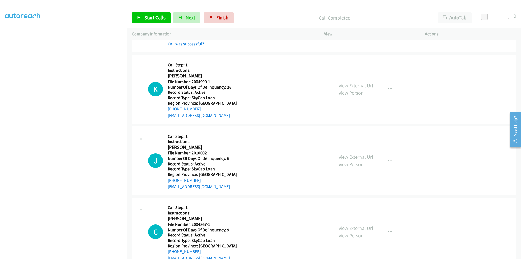
click at [155, 12] on div "Start Calls Pause Next Finish Call Completed AutoTab AutoTab 0" at bounding box center [324, 17] width 394 height 21
click at [155, 17] on span "Start Calls" at bounding box center [154, 17] width 21 height 6
click at [155, 17] on span "Pause" at bounding box center [150, 17] width 12 height 6
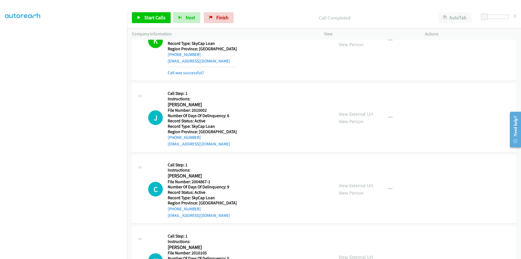
scroll to position [2116, 0]
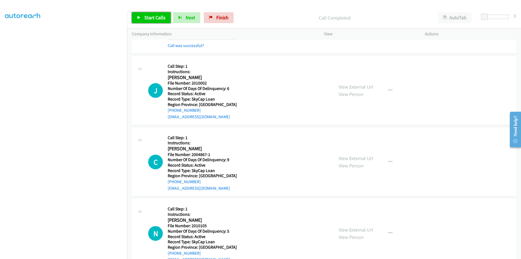
click at [149, 19] on span "Start Calls" at bounding box center [154, 17] width 21 height 6
click at [149, 19] on span "Pause" at bounding box center [150, 17] width 12 height 6
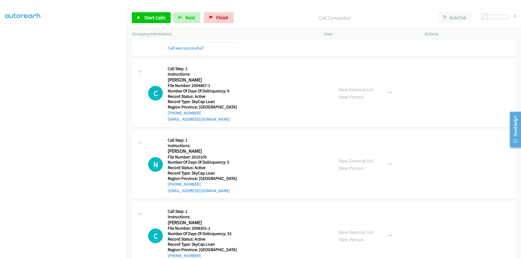
scroll to position [2198, 0]
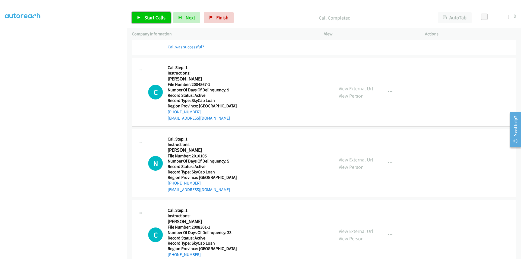
click at [154, 20] on span "Start Calls" at bounding box center [154, 17] width 21 height 6
click at [142, 19] on link "Pause" at bounding box center [147, 17] width 30 height 11
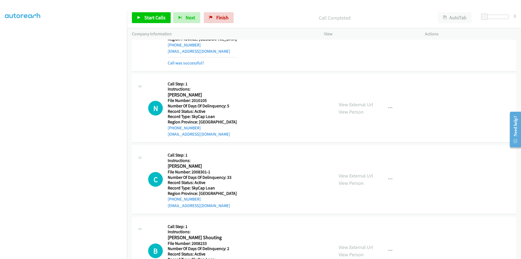
scroll to position [2279, 0]
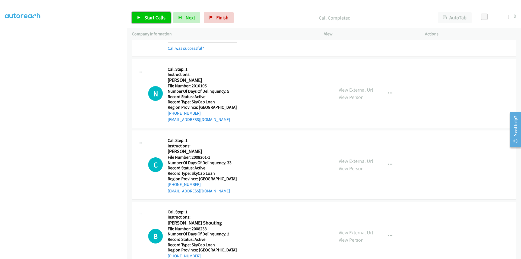
click at [154, 18] on span "Start Calls" at bounding box center [154, 17] width 21 height 6
click at [154, 18] on span "Pause" at bounding box center [150, 17] width 12 height 6
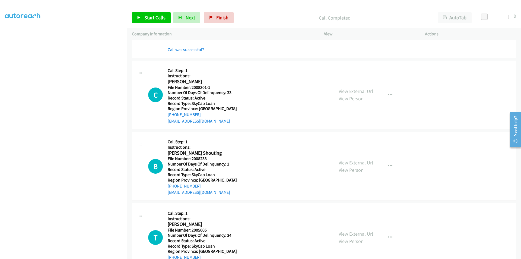
scroll to position [2382, 0]
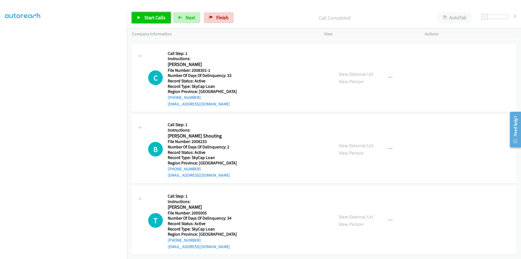
click at [145, 19] on span "Start Calls" at bounding box center [154, 17] width 21 height 6
click at [146, 19] on span "Pause" at bounding box center [150, 17] width 12 height 6
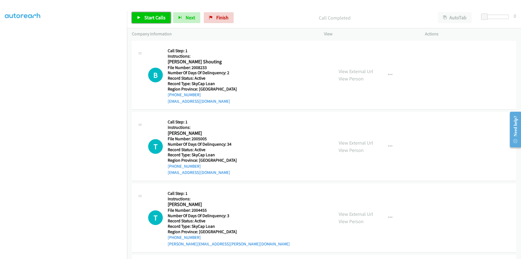
click at [146, 19] on span "Start Calls" at bounding box center [154, 17] width 21 height 6
click at [146, 18] on span "Pause" at bounding box center [150, 17] width 12 height 6
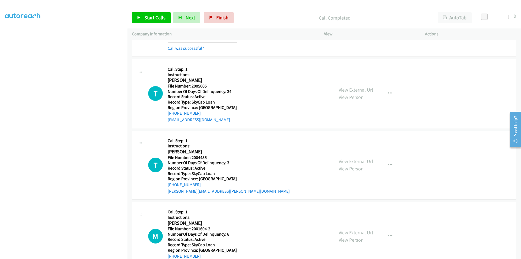
scroll to position [2545, 0]
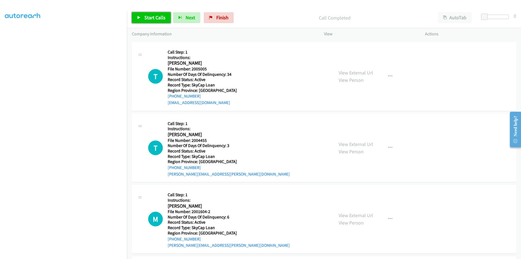
click at [147, 20] on span "Start Calls" at bounding box center [154, 17] width 21 height 6
click at [150, 18] on span "Pause" at bounding box center [150, 17] width 12 height 6
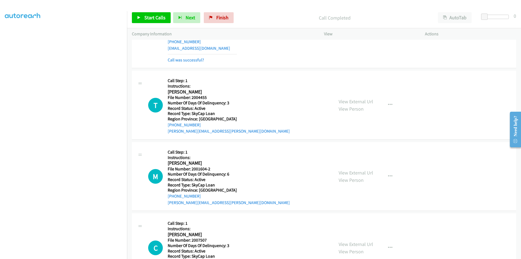
scroll to position [2626, 0]
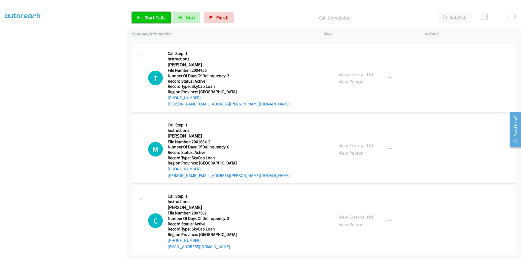
click at [146, 18] on span "Start Calls" at bounding box center [154, 17] width 21 height 6
click at [146, 18] on span "Pause" at bounding box center [150, 17] width 12 height 6
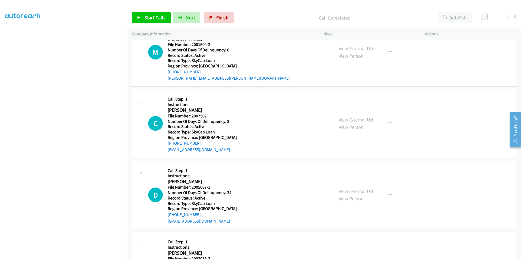
scroll to position [2708, 0]
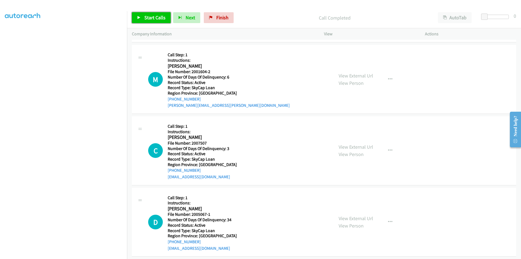
click at [161, 15] on span "Start Calls" at bounding box center [154, 17] width 21 height 6
click at [147, 17] on span "Pause" at bounding box center [150, 17] width 12 height 6
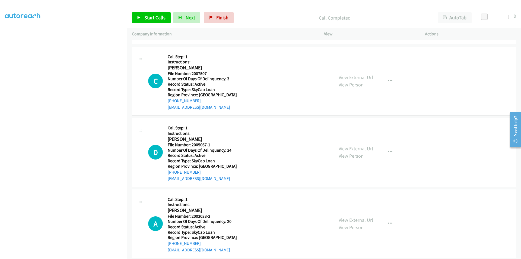
scroll to position [2789, 0]
click at [165, 17] on span "Start Calls" at bounding box center [154, 17] width 21 height 6
click at [149, 18] on span "Pause" at bounding box center [150, 17] width 12 height 6
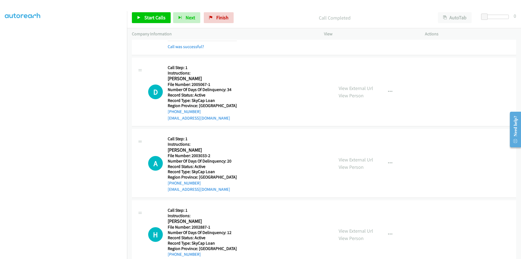
scroll to position [2871, 0]
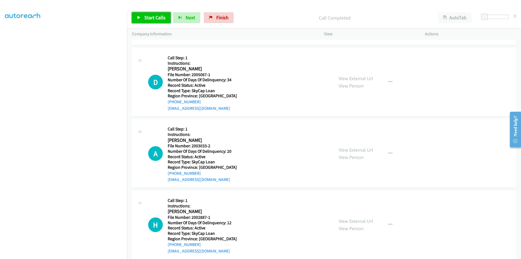
click at [147, 18] on span "Start Calls" at bounding box center [154, 17] width 21 height 6
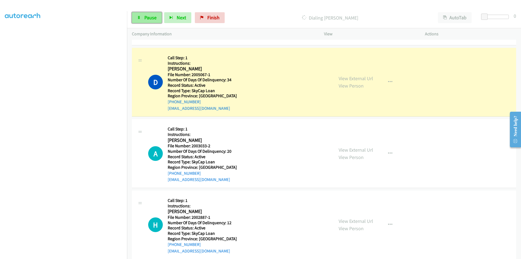
click at [152, 20] on span "Pause" at bounding box center [150, 17] width 12 height 6
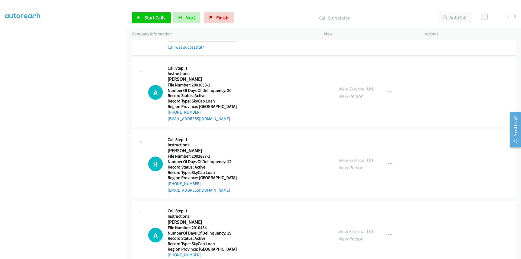
scroll to position [2952, 0]
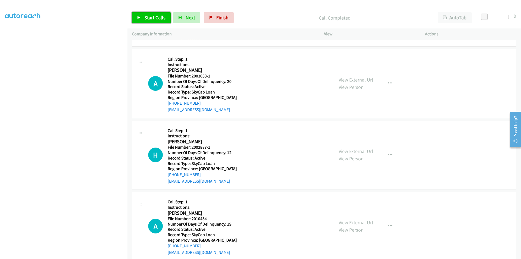
click at [149, 17] on span "Start Calls" at bounding box center [154, 17] width 21 height 6
click at [149, 17] on span "Pause" at bounding box center [150, 17] width 12 height 6
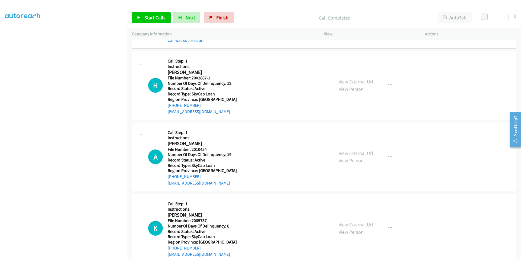
scroll to position [3033, 0]
click at [152, 14] on span "Start Calls" at bounding box center [154, 17] width 21 height 6
click at [152, 14] on span "Pause" at bounding box center [150, 17] width 12 height 6
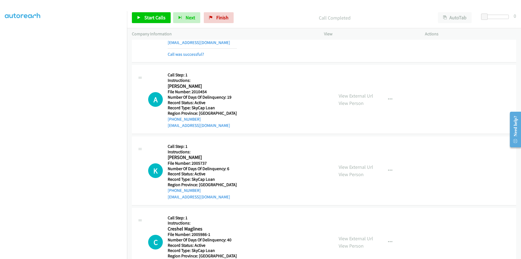
scroll to position [3115, 0]
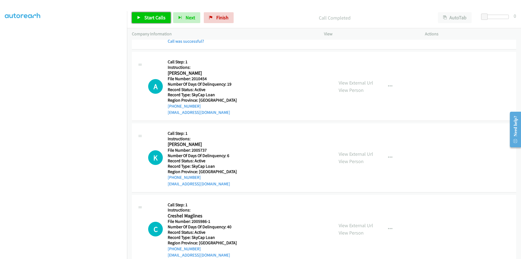
click at [153, 14] on link "Start Calls" at bounding box center [151, 17] width 39 height 11
click at [152, 16] on span "Pause" at bounding box center [150, 17] width 12 height 6
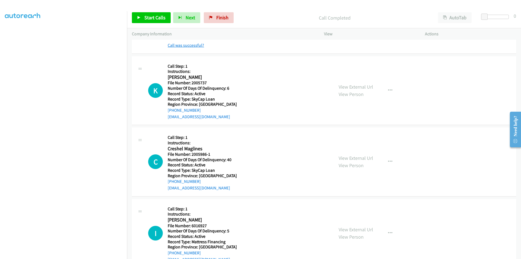
scroll to position [3196, 0]
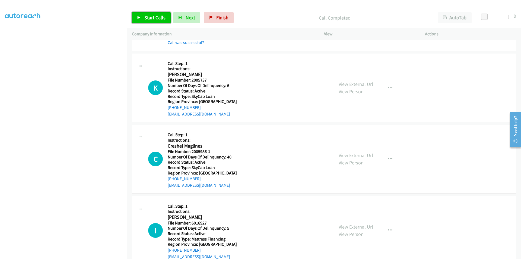
click at [155, 21] on link "Start Calls" at bounding box center [151, 17] width 39 height 11
click at [152, 18] on span "Pause" at bounding box center [150, 17] width 12 height 6
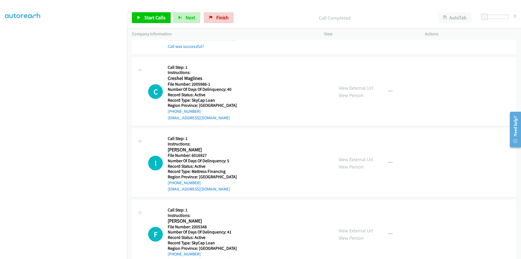
scroll to position [3278, 0]
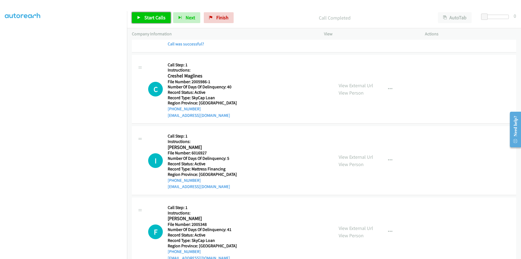
click at [146, 17] on span "Start Calls" at bounding box center [154, 17] width 21 height 6
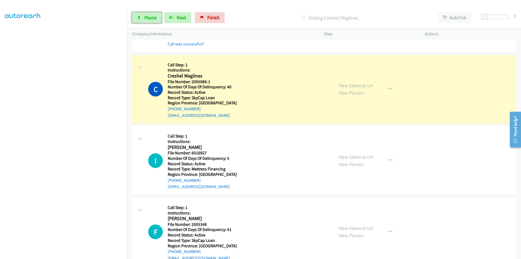
click at [146, 17] on span "Pause" at bounding box center [150, 17] width 12 height 6
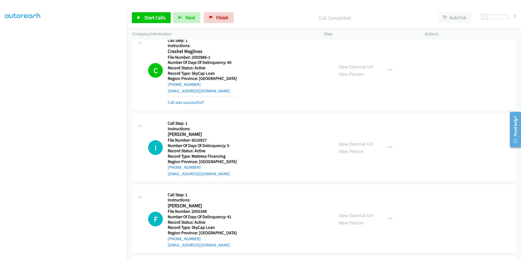
scroll to position [3359, 0]
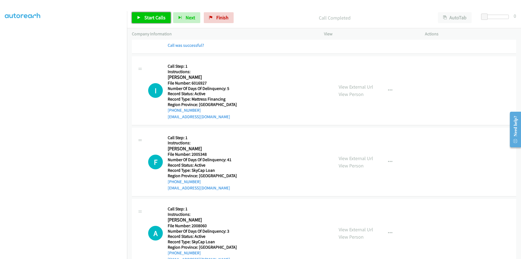
click at [150, 14] on span "Start Calls" at bounding box center [154, 17] width 21 height 6
click at [150, 14] on span "Pause" at bounding box center [150, 17] width 12 height 6
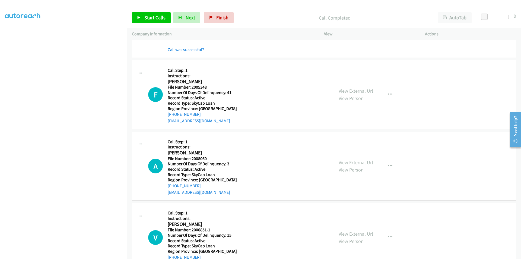
scroll to position [3441, 0]
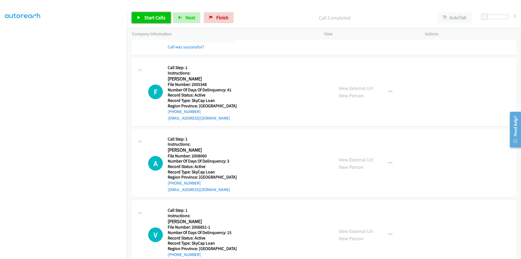
click at [164, 17] on span "Start Calls" at bounding box center [154, 17] width 21 height 6
click at [153, 18] on span "Pause" at bounding box center [150, 17] width 12 height 6
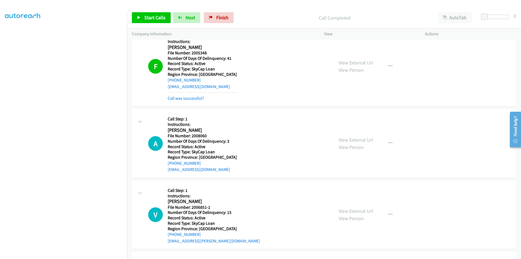
scroll to position [3522, 0]
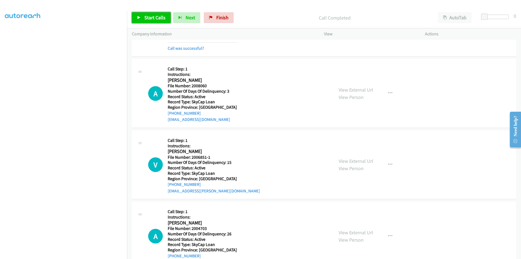
click at [149, 15] on span "Start Calls" at bounding box center [154, 17] width 21 height 6
click at [148, 16] on span "Pause" at bounding box center [150, 17] width 12 height 6
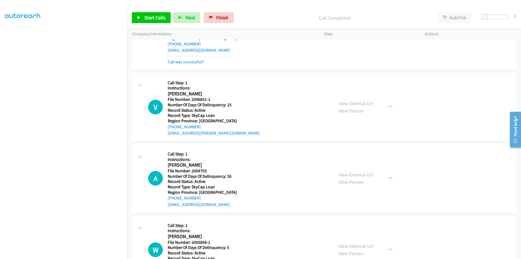
scroll to position [3604, 0]
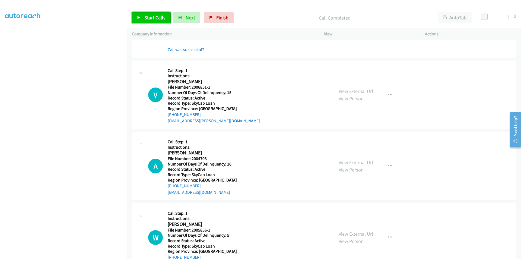
click at [149, 14] on link "Start Calls" at bounding box center [151, 17] width 39 height 11
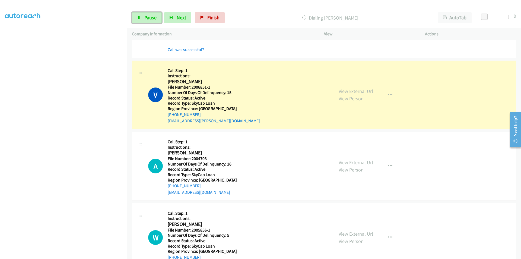
click at [149, 14] on link "Pause" at bounding box center [147, 17] width 30 height 11
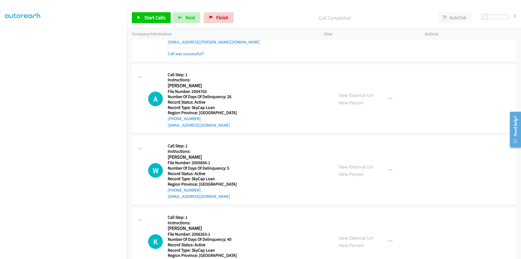
scroll to position [3706, 0]
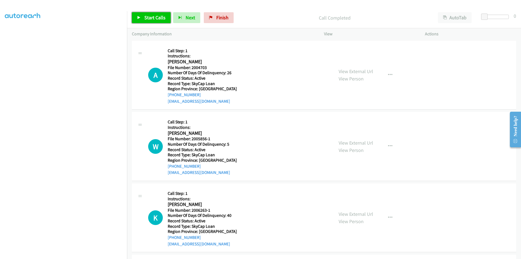
click at [158, 18] on span "Start Calls" at bounding box center [154, 17] width 21 height 6
click at [157, 18] on link "Pause" at bounding box center [147, 17] width 30 height 11
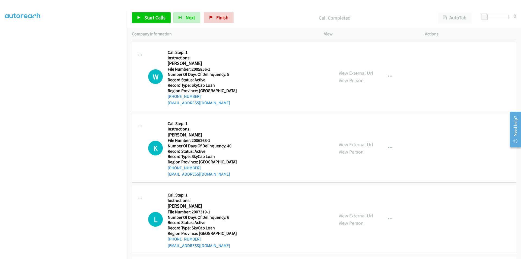
scroll to position [3788, 0]
click at [393, 76] on button "button" at bounding box center [390, 76] width 15 height 11
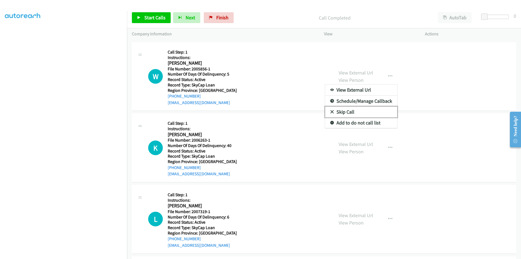
click at [339, 112] on link "Skip Call" at bounding box center [361, 111] width 72 height 11
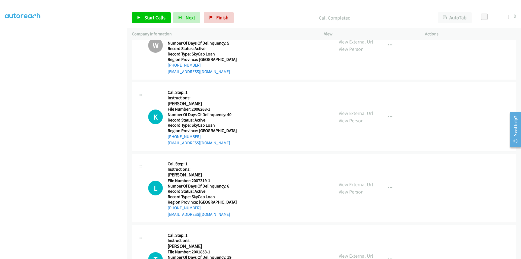
scroll to position [3862, 0]
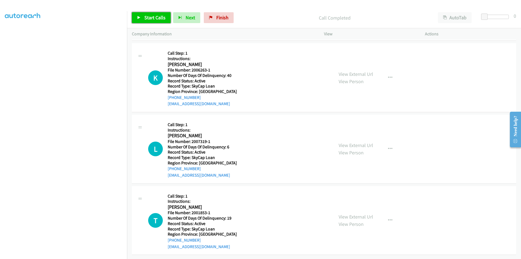
click at [162, 18] on span "Start Calls" at bounding box center [154, 17] width 21 height 6
click at [153, 19] on span "Pause" at bounding box center [150, 17] width 12 height 6
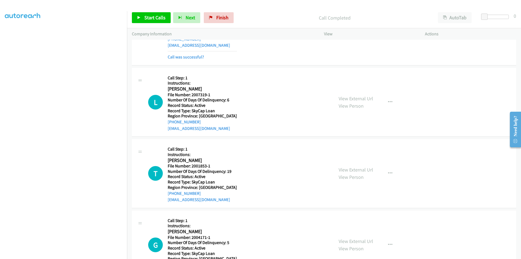
scroll to position [3943, 0]
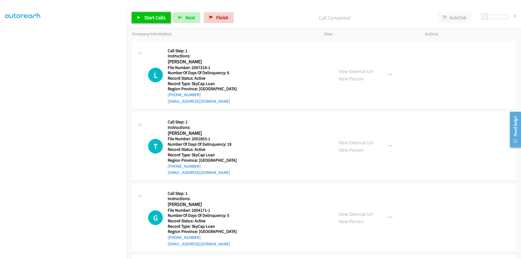
click at [165, 18] on span "Start Calls" at bounding box center [154, 17] width 21 height 6
click at [153, 18] on span "Pause" at bounding box center [150, 17] width 12 height 6
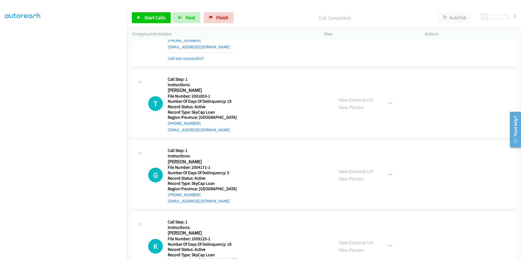
scroll to position [4025, 0]
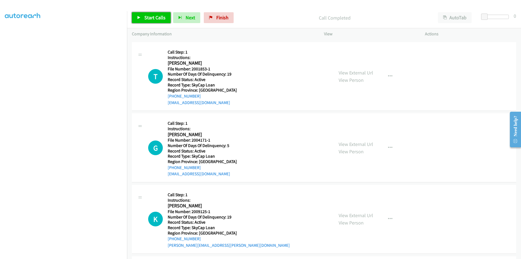
click at [150, 17] on span "Start Calls" at bounding box center [154, 17] width 21 height 6
click at [150, 17] on span "Pause" at bounding box center [150, 17] width 12 height 6
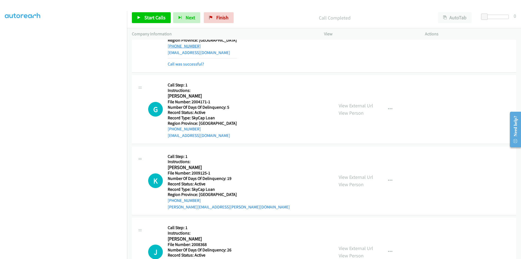
scroll to position [4106, 0]
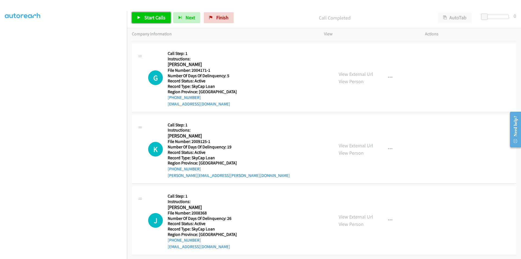
click at [162, 18] on span "Start Calls" at bounding box center [154, 17] width 21 height 6
click at [157, 17] on link "Pause" at bounding box center [147, 17] width 30 height 11
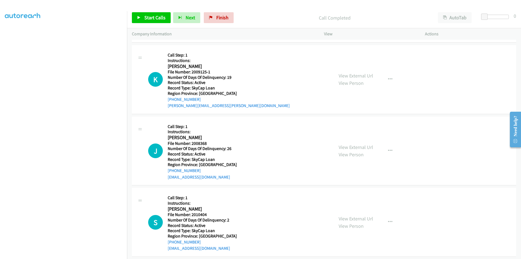
scroll to position [4188, 0]
click at [141, 17] on icon at bounding box center [139, 18] width 4 height 4
click at [142, 17] on link "Pause" at bounding box center [147, 17] width 30 height 11
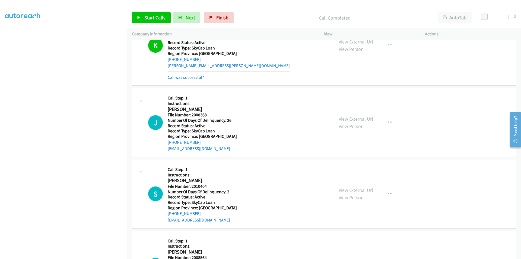
scroll to position [4269, 0]
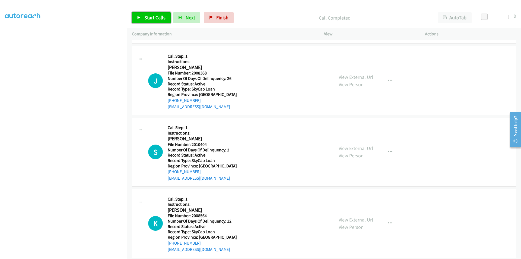
click at [147, 15] on span "Start Calls" at bounding box center [154, 17] width 21 height 6
click at [147, 15] on span "Pause" at bounding box center [150, 17] width 12 height 6
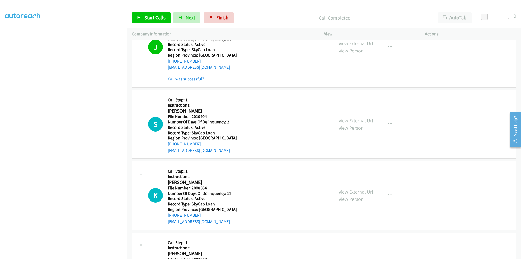
scroll to position [4351, 0]
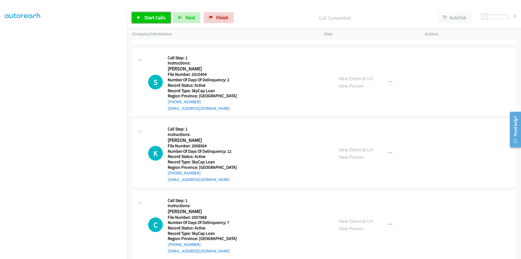
click at [148, 16] on span "Start Calls" at bounding box center [154, 17] width 21 height 6
click at [148, 16] on span "Pause" at bounding box center [150, 17] width 12 height 6
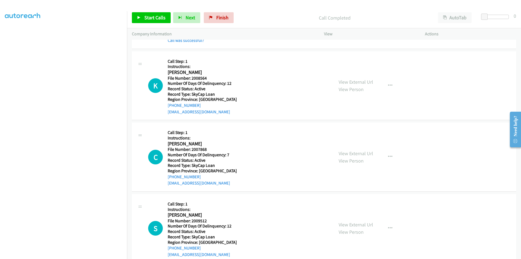
scroll to position [4432, 0]
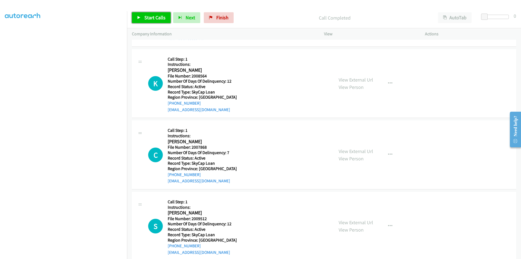
click at [150, 18] on span "Start Calls" at bounding box center [154, 17] width 21 height 6
click at [150, 18] on span "Pause" at bounding box center [150, 17] width 12 height 6
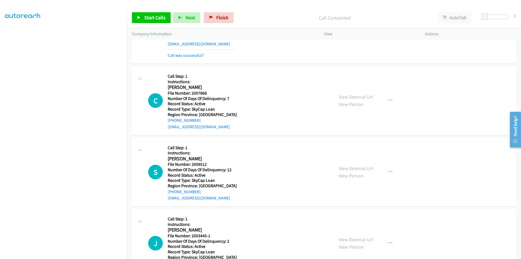
scroll to position [4514, 0]
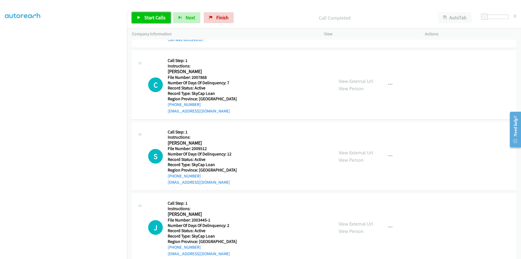
click at [156, 16] on span "Start Calls" at bounding box center [154, 17] width 21 height 6
click at [156, 16] on span "Pause" at bounding box center [150, 17] width 12 height 6
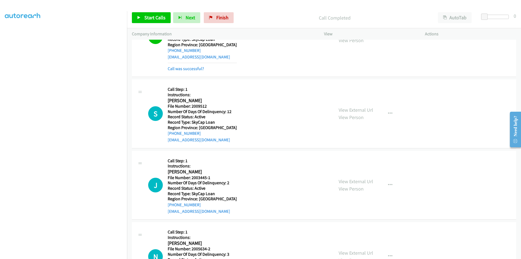
scroll to position [4568, 0]
click at [157, 19] on span "Start Calls" at bounding box center [154, 17] width 21 height 6
click at [156, 16] on span "Pause" at bounding box center [150, 17] width 12 height 6
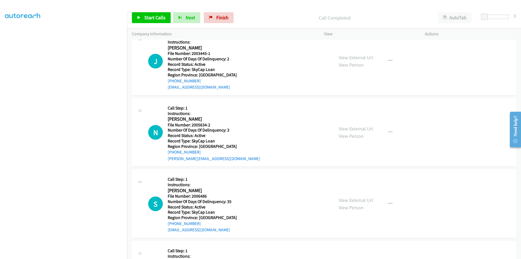
scroll to position [4704, 0]
click at [388, 59] on icon "button" at bounding box center [390, 60] width 4 height 4
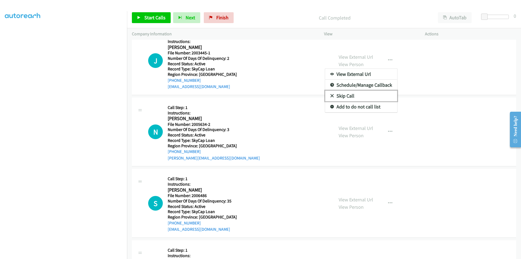
click at [364, 94] on link "Skip Call" at bounding box center [361, 95] width 72 height 11
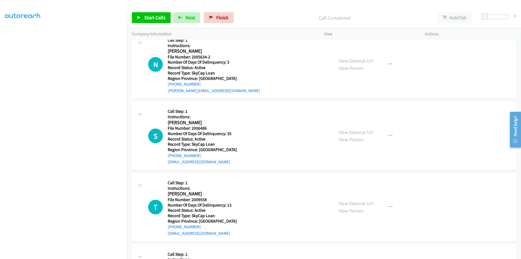
scroll to position [4758, 0]
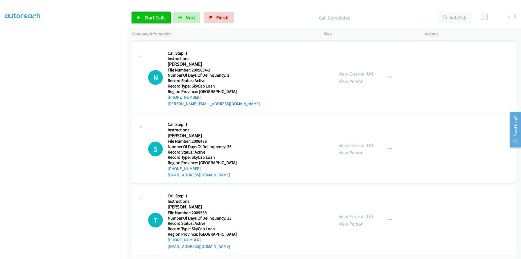
click at [159, 19] on span "Start Calls" at bounding box center [154, 17] width 21 height 6
click at [146, 16] on span "Pause" at bounding box center [150, 17] width 12 height 6
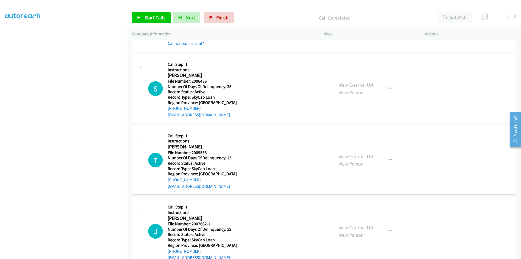
scroll to position [4840, 0]
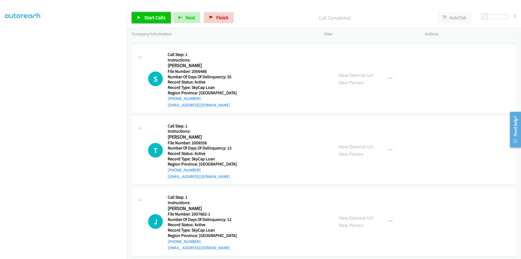
click at [155, 17] on span "Start Calls" at bounding box center [154, 17] width 21 height 6
click at [155, 17] on span "Pause" at bounding box center [150, 17] width 12 height 6
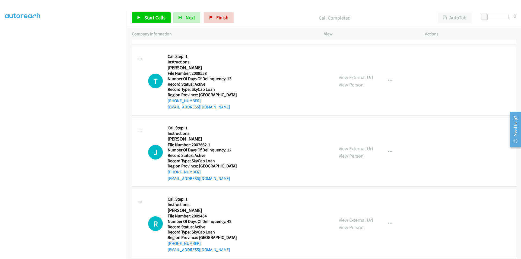
scroll to position [4921, 0]
click at [160, 15] on span "Start Calls" at bounding box center [154, 17] width 21 height 6
click at [153, 19] on span "Pause" at bounding box center [150, 17] width 12 height 6
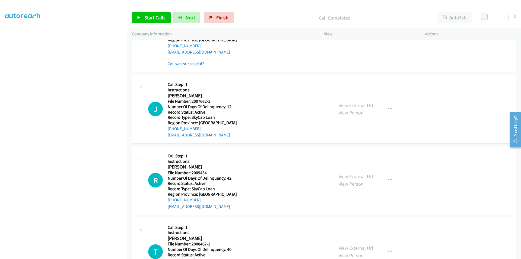
scroll to position [5002, 0]
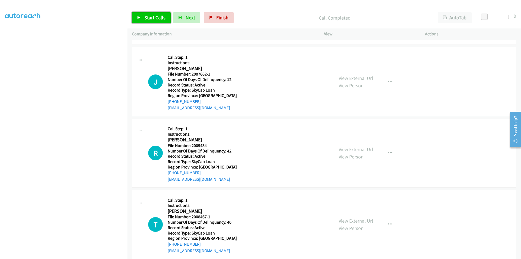
click at [155, 15] on span "Start Calls" at bounding box center [154, 17] width 21 height 6
click at [155, 15] on span "Pause" at bounding box center [150, 17] width 12 height 6
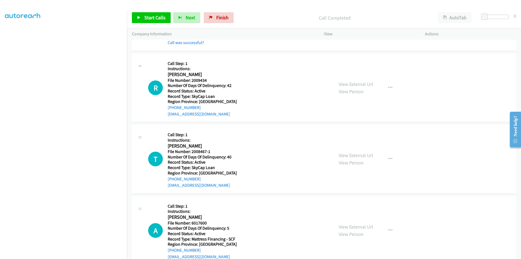
scroll to position [5084, 0]
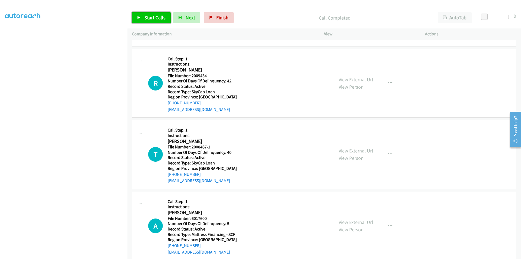
click at [156, 14] on link "Start Calls" at bounding box center [151, 17] width 39 height 11
click at [156, 14] on link "Pause" at bounding box center [147, 17] width 30 height 11
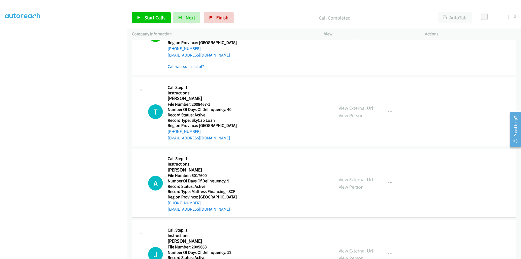
scroll to position [5165, 0]
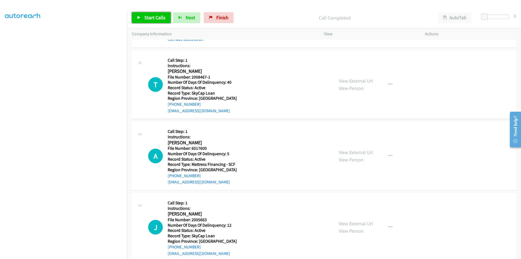
click at [156, 17] on span "Start Calls" at bounding box center [154, 17] width 21 height 6
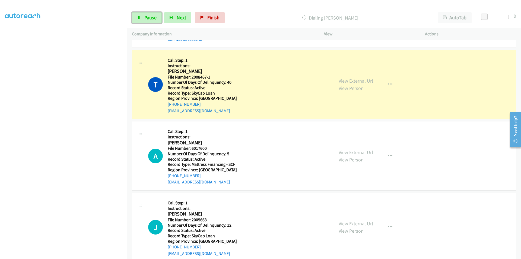
click at [156, 17] on span "Pause" at bounding box center [150, 17] width 12 height 6
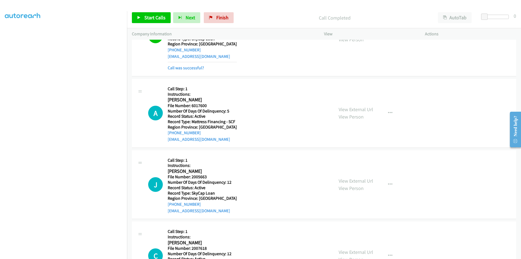
scroll to position [5247, 0]
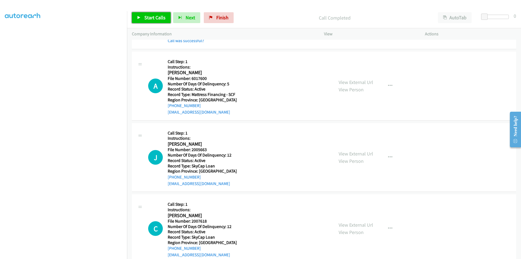
click at [158, 17] on span "Start Calls" at bounding box center [154, 17] width 21 height 6
click at [158, 17] on link "Pause" at bounding box center [147, 17] width 30 height 11
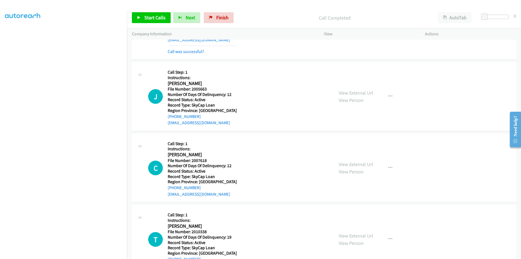
scroll to position [5342, 0]
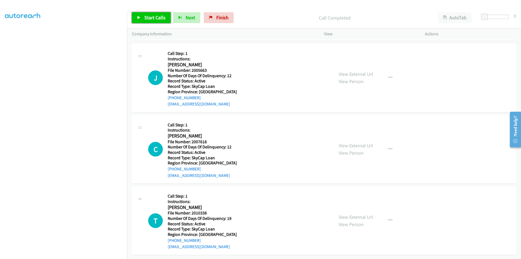
click at [155, 21] on link "Start Calls" at bounding box center [151, 17] width 39 height 11
click at [154, 19] on span "Pause" at bounding box center [150, 17] width 12 height 6
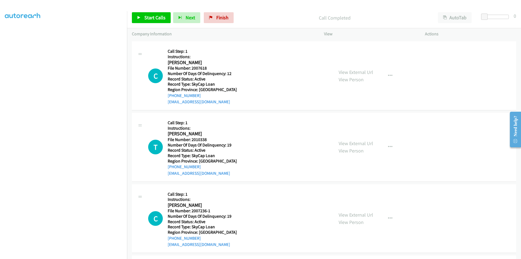
scroll to position [5423, 0]
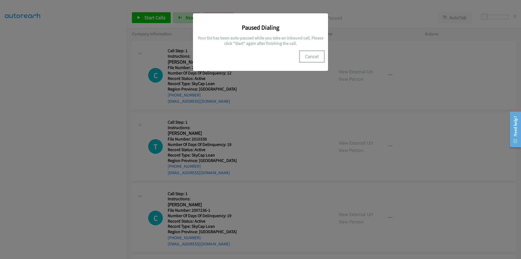
click at [318, 57] on button "Cancel" at bounding box center [312, 56] width 24 height 11
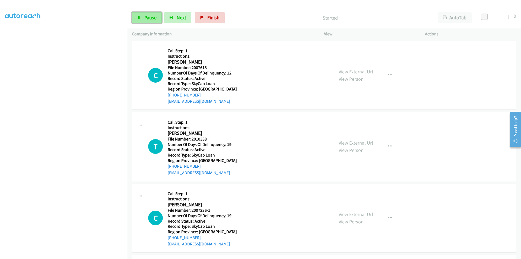
click at [153, 16] on span "Pause" at bounding box center [150, 17] width 12 height 6
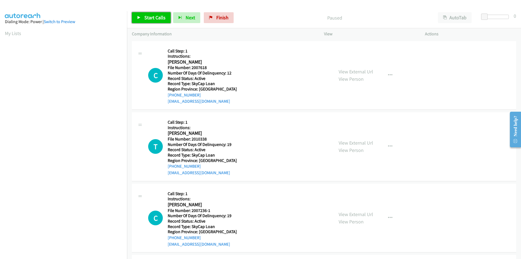
click at [154, 15] on span "Start Calls" at bounding box center [154, 17] width 21 height 6
click at [154, 15] on span "Pause" at bounding box center [150, 17] width 12 height 6
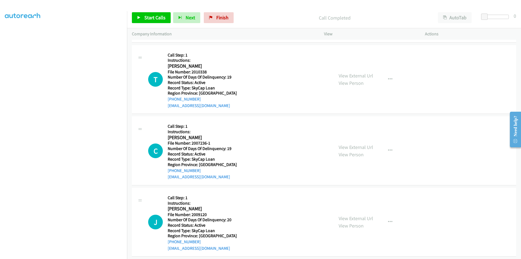
scroll to position [81, 0]
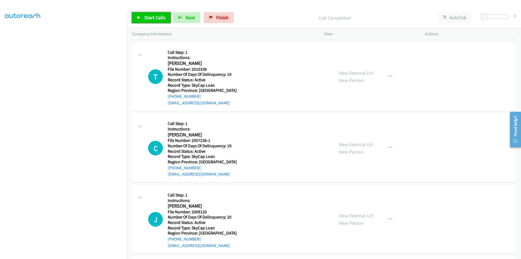
click at [151, 17] on span "Start Calls" at bounding box center [154, 17] width 21 height 6
click at [151, 17] on span "Pause" at bounding box center [150, 17] width 12 height 6
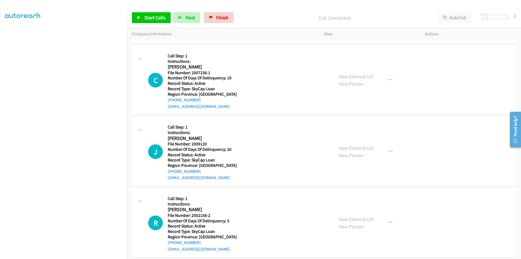
scroll to position [163, 0]
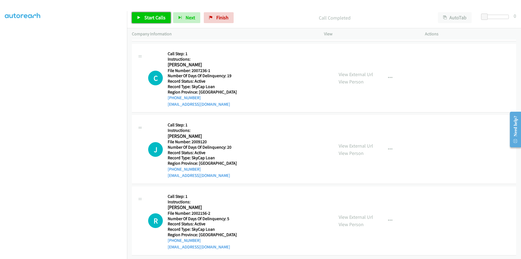
click at [160, 17] on span "Start Calls" at bounding box center [154, 17] width 21 height 6
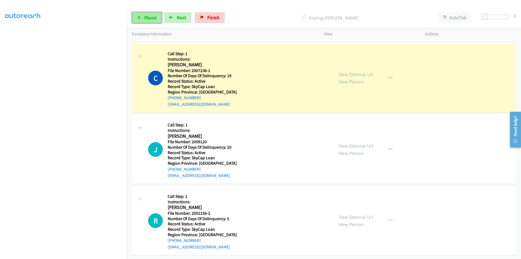
click at [159, 17] on link "Pause" at bounding box center [147, 17] width 30 height 11
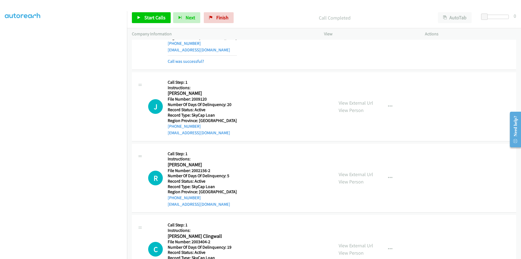
scroll to position [244, 0]
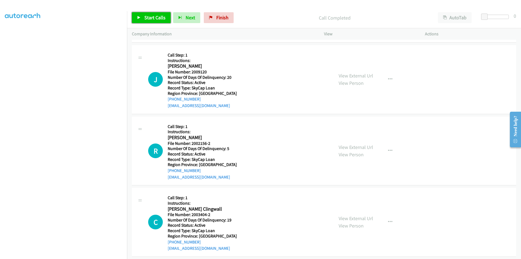
click at [150, 14] on span "Start Calls" at bounding box center [154, 17] width 21 height 6
click at [150, 14] on span "Pause" at bounding box center [150, 17] width 12 height 6
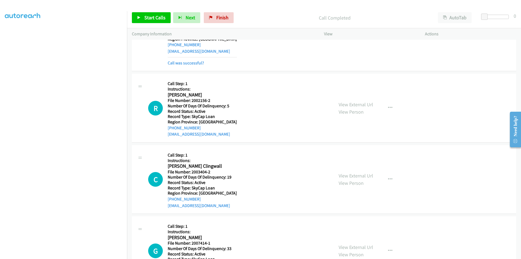
scroll to position [326, 0]
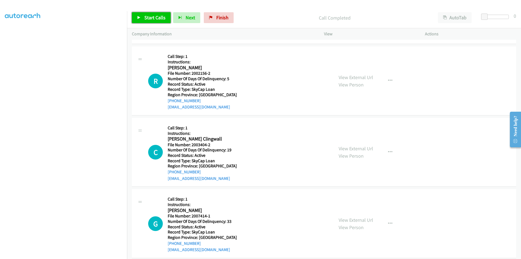
click at [150, 20] on span "Start Calls" at bounding box center [154, 17] width 21 height 6
click at [150, 19] on span "Pause" at bounding box center [150, 17] width 12 height 6
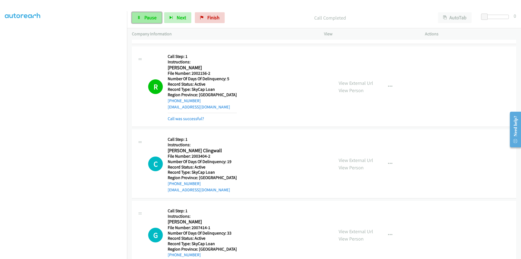
click at [149, 19] on span "Pause" at bounding box center [150, 17] width 12 height 6
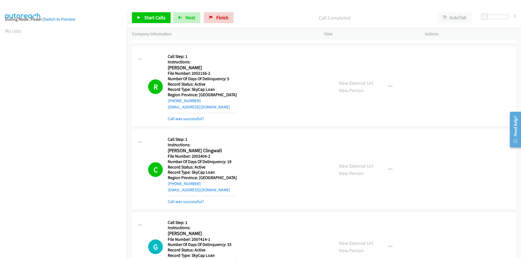
scroll to position [0, 0]
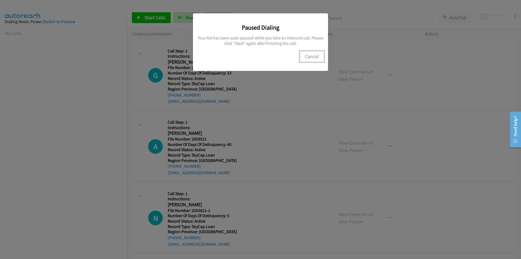
click at [311, 60] on button "Cancel" at bounding box center [312, 56] width 24 height 11
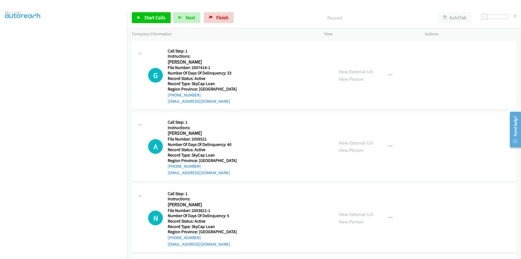
scroll to position [46, 0]
click at [152, 16] on span "Pause" at bounding box center [150, 17] width 12 height 6
click at [151, 16] on span "Start Calls" at bounding box center [154, 17] width 21 height 6
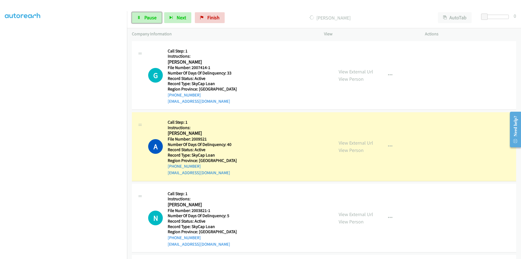
click at [151, 16] on span "Pause" at bounding box center [150, 17] width 12 height 6
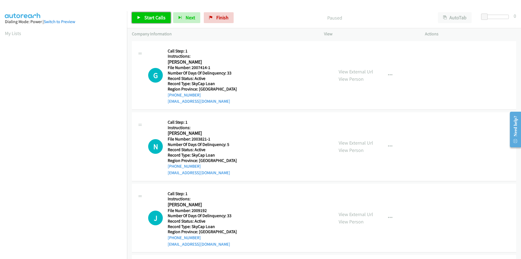
click at [150, 17] on span "Start Calls" at bounding box center [154, 17] width 21 height 6
click at [150, 17] on span "Pause" at bounding box center [150, 17] width 12 height 6
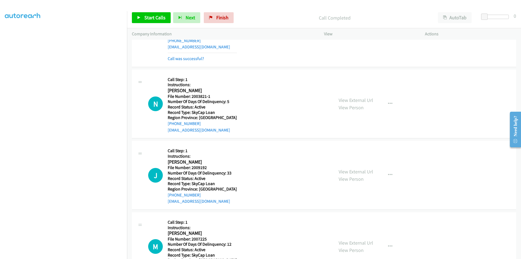
scroll to position [81, 0]
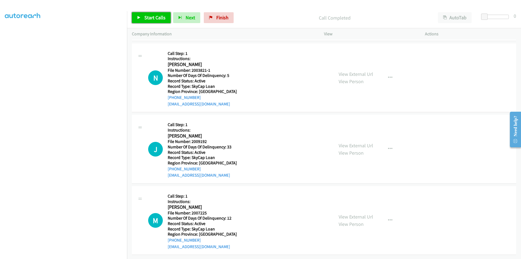
click at [152, 18] on span "Start Calls" at bounding box center [154, 17] width 21 height 6
click at [149, 19] on span "Pause" at bounding box center [150, 17] width 12 height 6
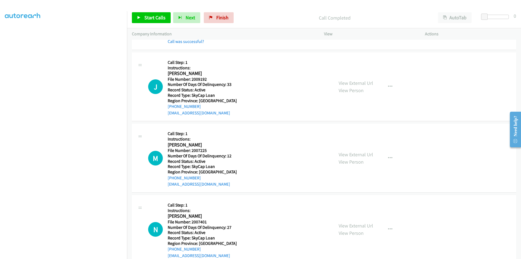
scroll to position [163, 0]
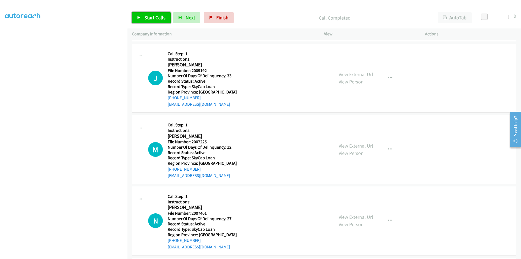
click at [151, 16] on span "Start Calls" at bounding box center [154, 17] width 21 height 6
click at [151, 16] on span "Pause" at bounding box center [150, 17] width 12 height 6
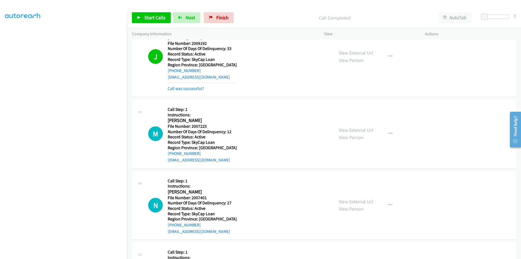
scroll to position [244, 0]
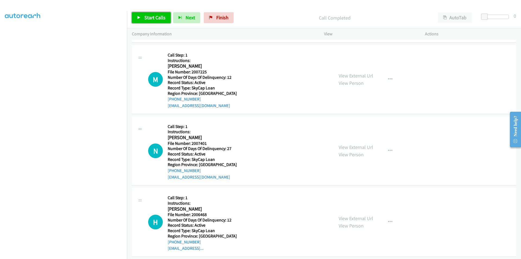
click at [160, 21] on link "Start Calls" at bounding box center [151, 17] width 39 height 11
click at [151, 15] on span "Pause" at bounding box center [150, 17] width 12 height 6
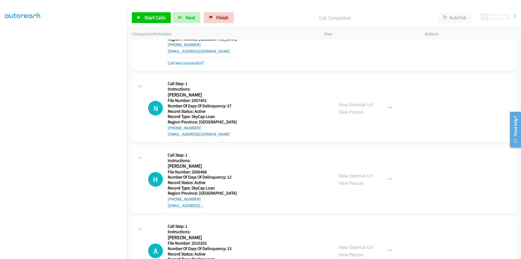
scroll to position [326, 0]
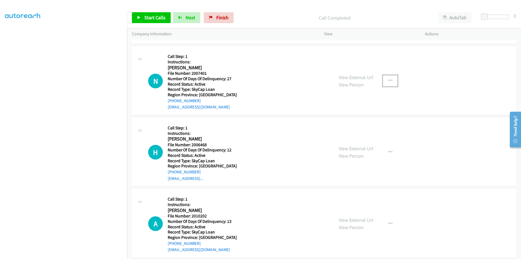
click at [391, 79] on button "button" at bounding box center [390, 80] width 15 height 11
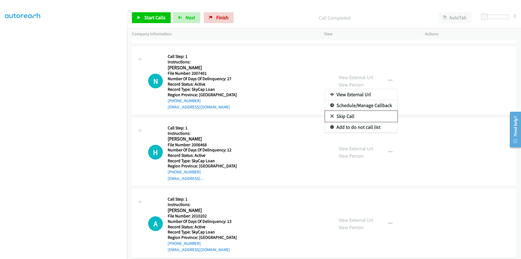
click at [364, 116] on link "Skip Call" at bounding box center [361, 116] width 72 height 11
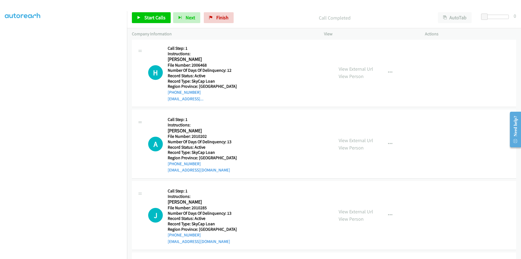
scroll to position [407, 0]
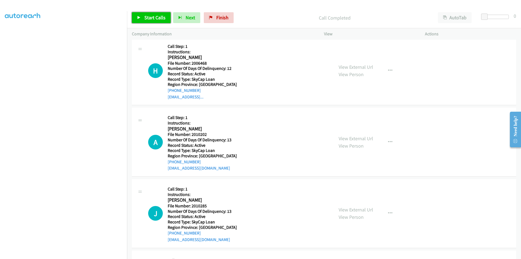
click at [161, 17] on span "Start Calls" at bounding box center [154, 17] width 21 height 6
click at [152, 15] on span "Pause" at bounding box center [150, 17] width 12 height 6
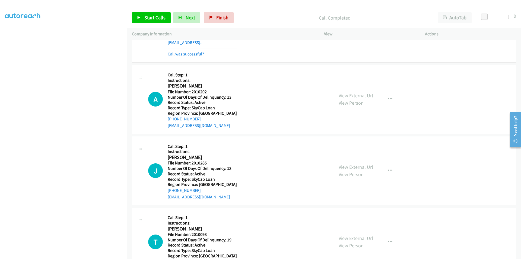
scroll to position [489, 0]
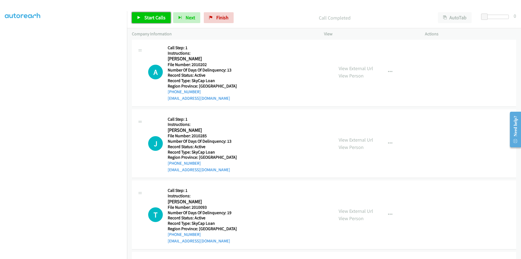
click at [149, 17] on span "Start Calls" at bounding box center [154, 17] width 21 height 6
click at [149, 17] on span "Pause" at bounding box center [150, 17] width 12 height 6
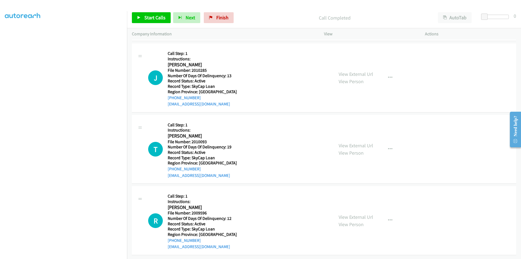
scroll to position [570, 0]
click at [158, 18] on span "Start Calls" at bounding box center [154, 17] width 21 height 6
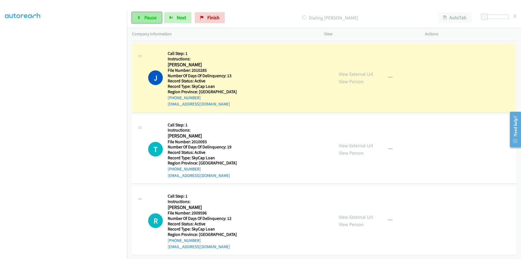
click at [150, 17] on span "Pause" at bounding box center [150, 17] width 12 height 6
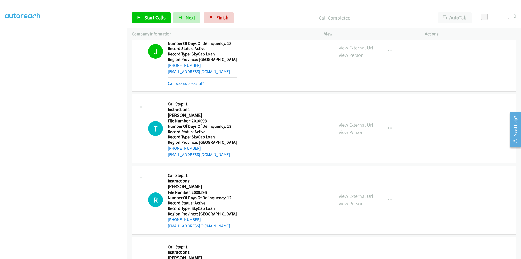
scroll to position [624, 0]
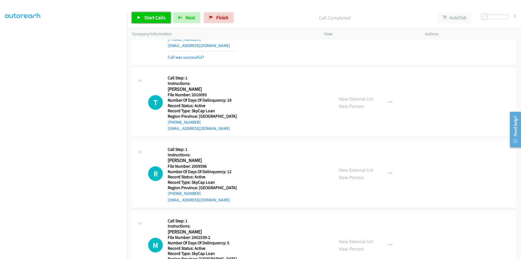
click at [159, 20] on span "Start Calls" at bounding box center [154, 17] width 21 height 6
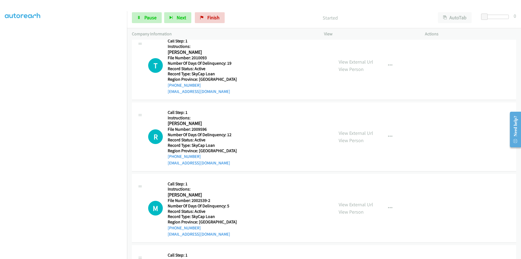
scroll to position [651, 0]
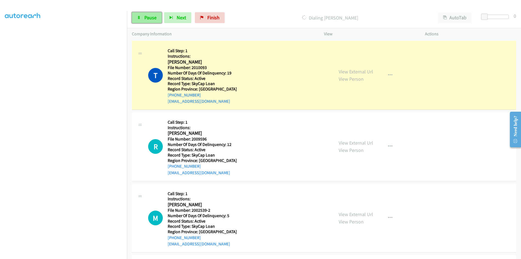
click at [141, 18] on icon at bounding box center [139, 18] width 4 height 4
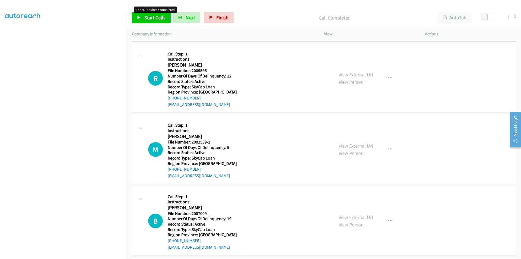
scroll to position [733, 0]
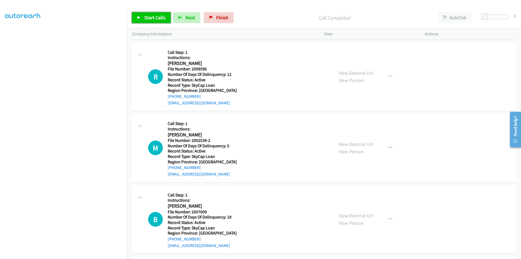
click at [156, 17] on span "Start Calls" at bounding box center [154, 17] width 21 height 6
click at [156, 16] on link "Pause" at bounding box center [147, 17] width 30 height 11
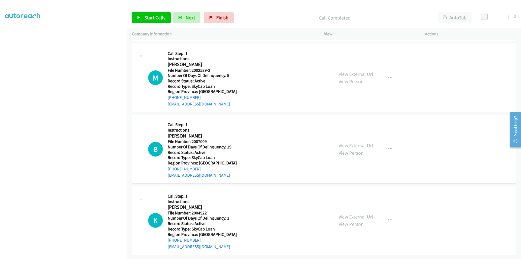
scroll to position [819, 0]
